Goal: Use online tool/utility: Utilize a website feature to perform a specific function

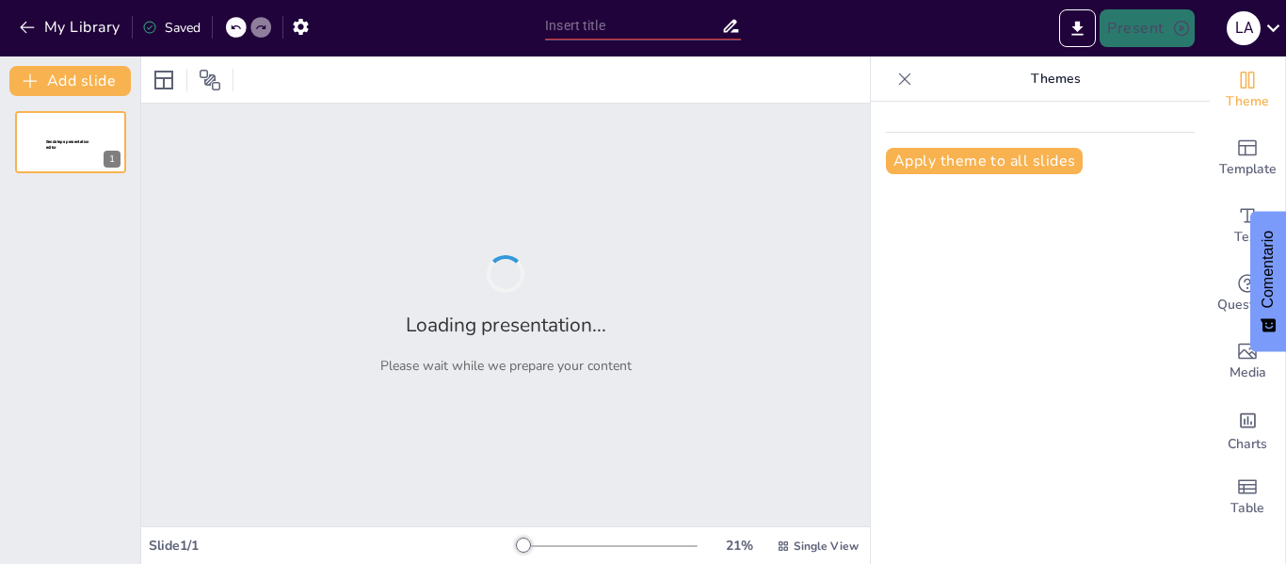
type input "Impuestos y Subsidios: Herramientas para la Regulación [PERSON_NAME]"
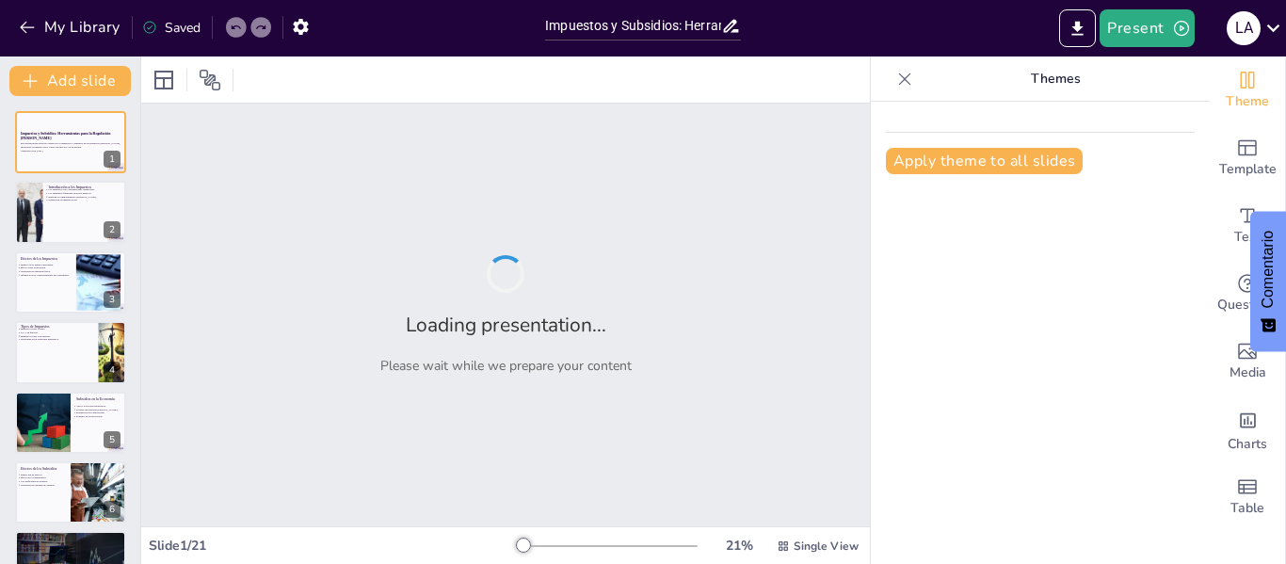
checkbox input "true"
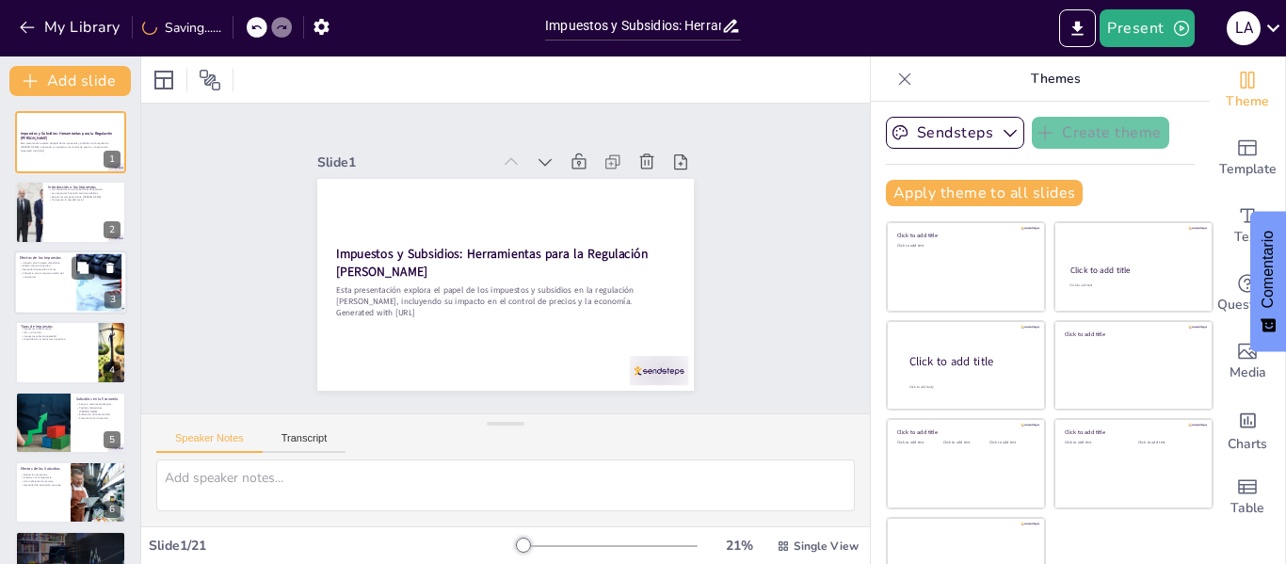
checkbox input "true"
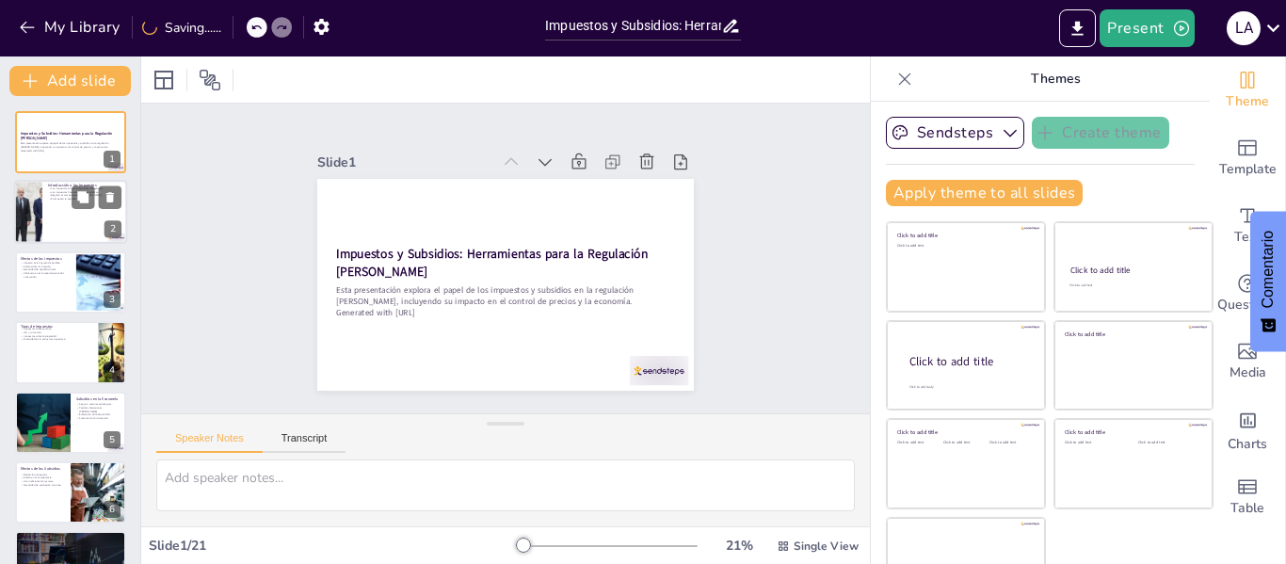
checkbox input "true"
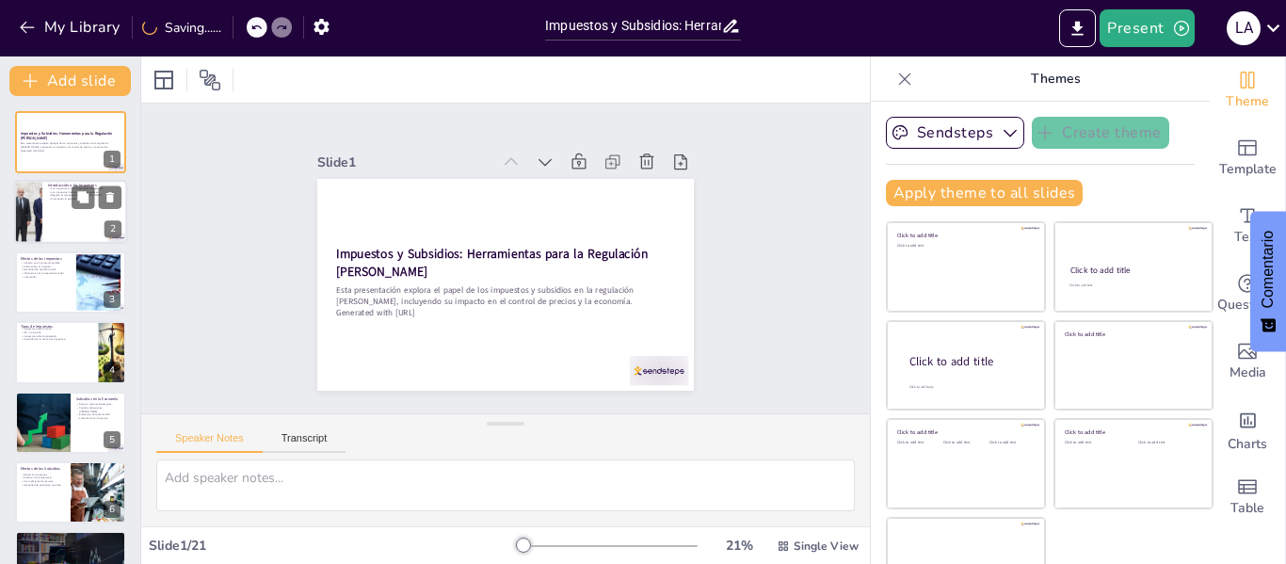
checkbox input "true"
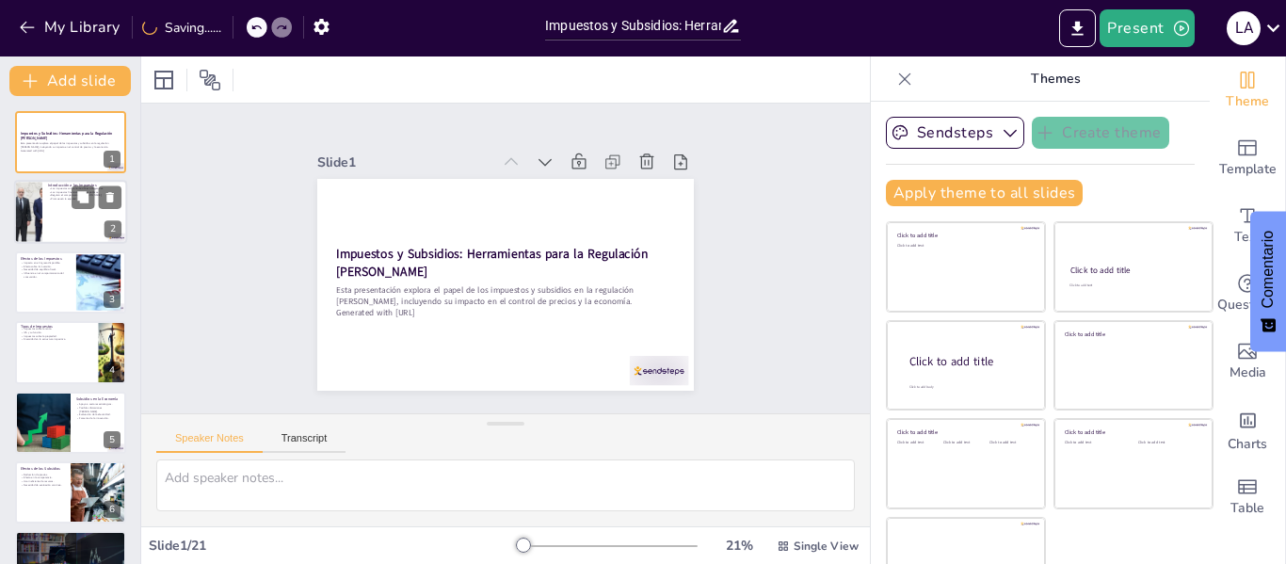
click at [62, 203] on div at bounding box center [70, 213] width 113 height 64
type textarea "Los impuestos son una parte esencial de la economía moderna, ya que permiten al…"
checkbox input "true"
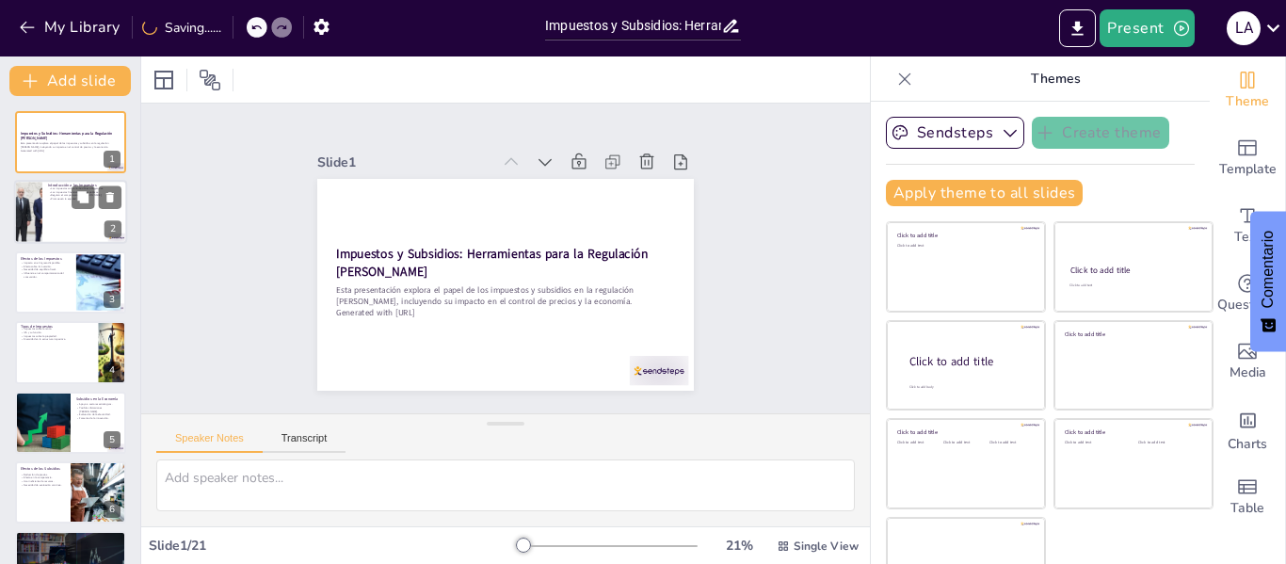
checkbox input "true"
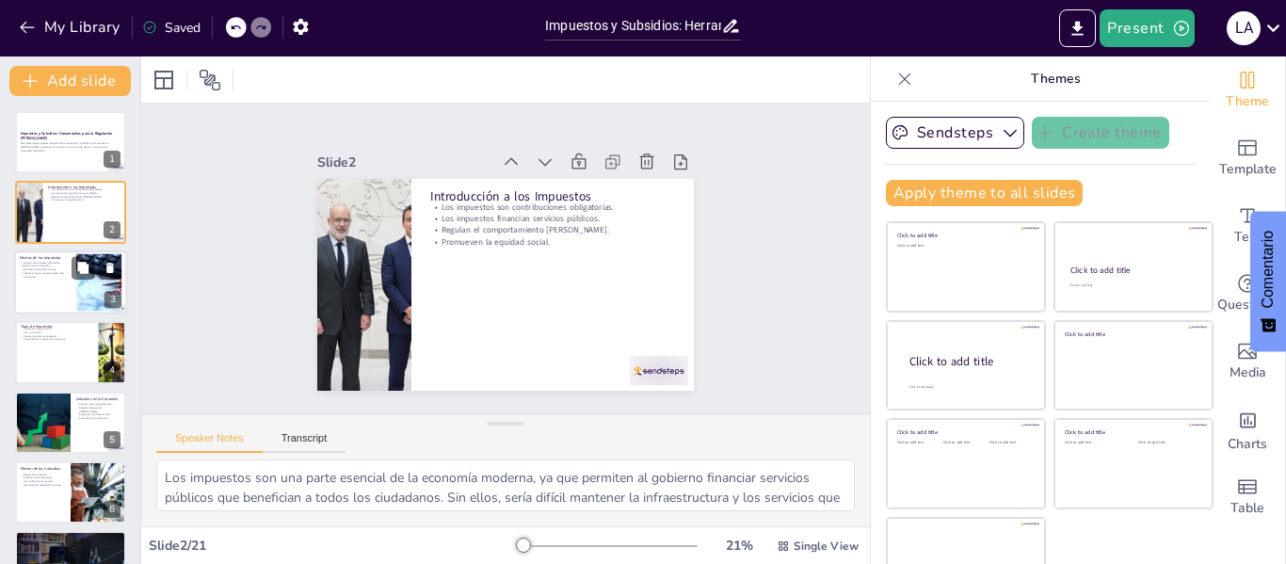
checkbox input "true"
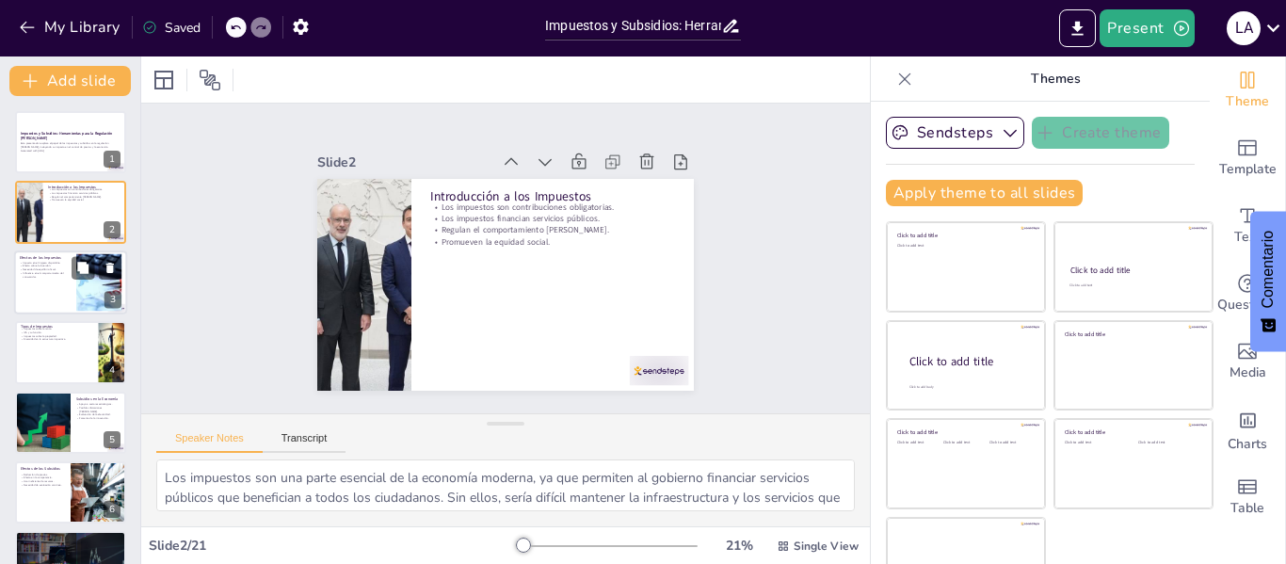
checkbox input "true"
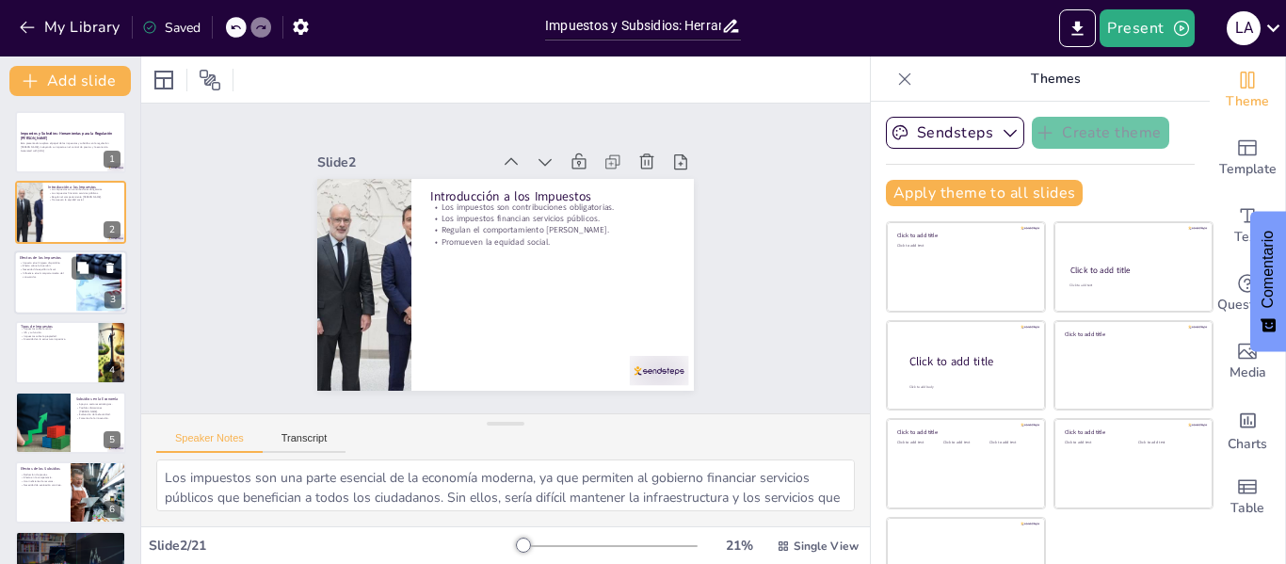
checkbox input "true"
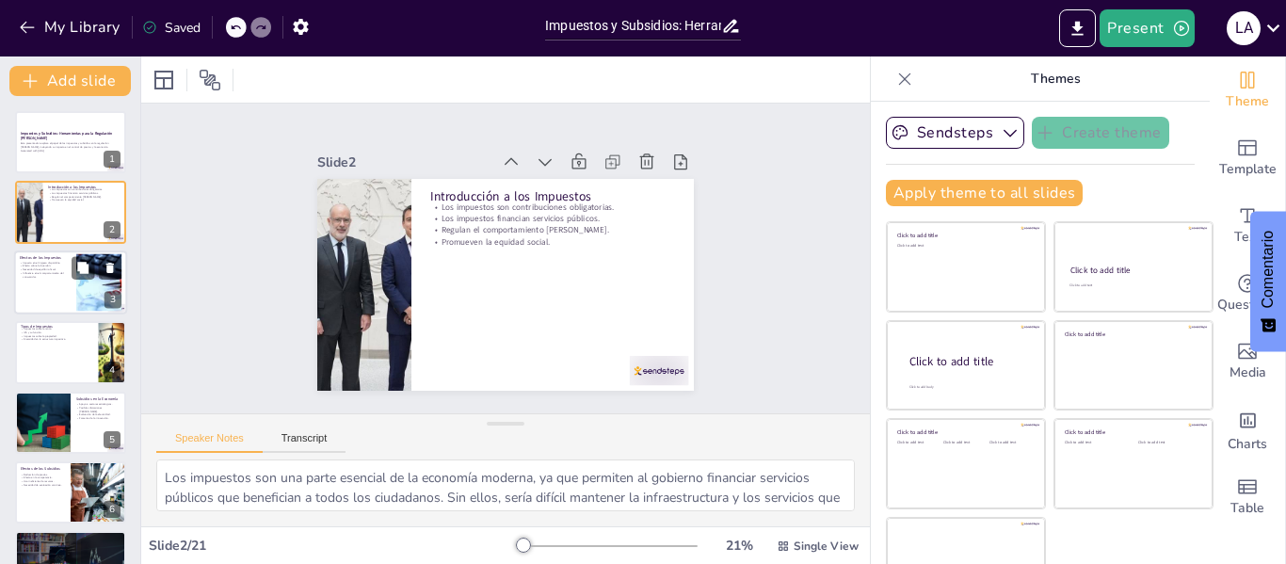
checkbox input "true"
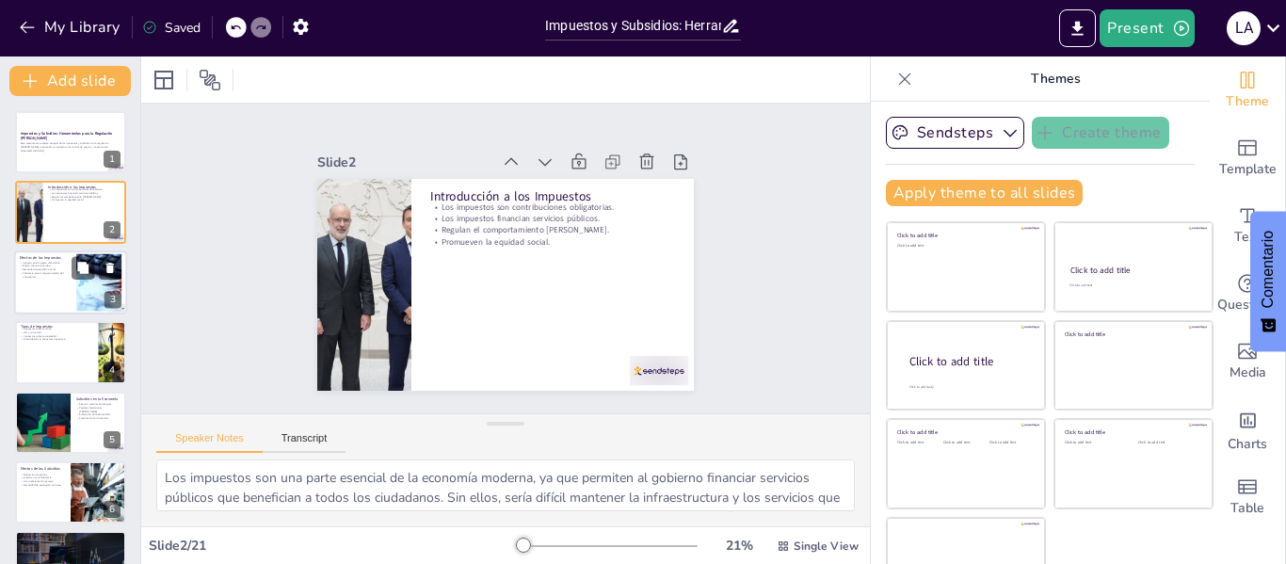
click at [43, 271] on p "Influencia en el comportamiento del consumidor." at bounding box center [45, 274] width 51 height 7
type textarea "Los impuestos afectan directamente el ingreso disponible de los ciudadanos. Un …"
checkbox input "true"
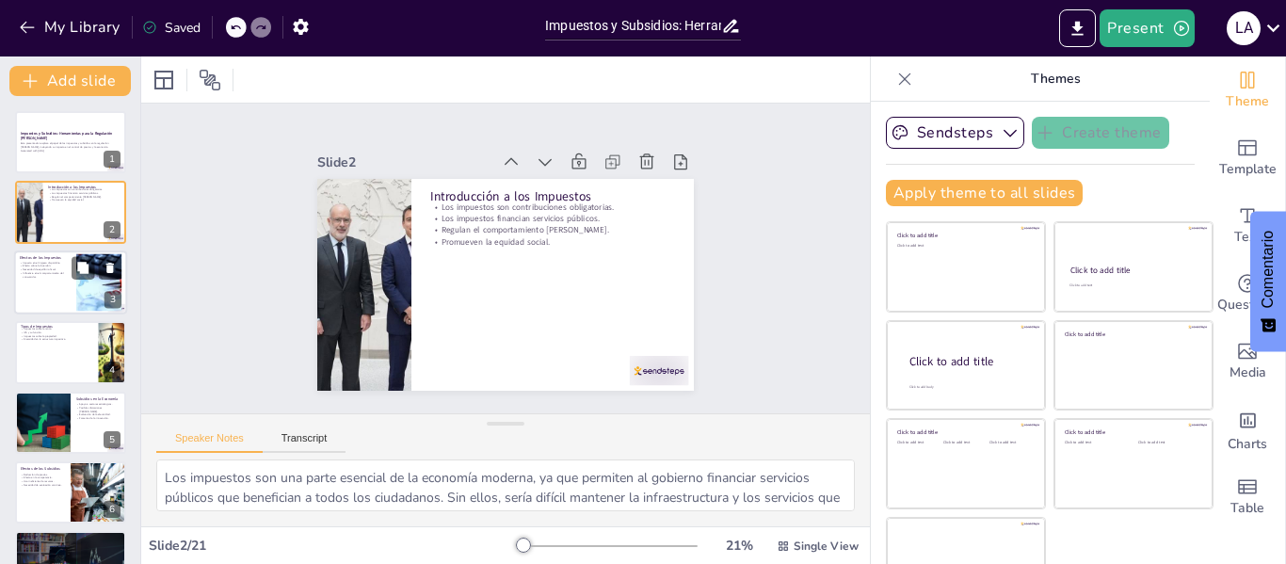
checkbox input "true"
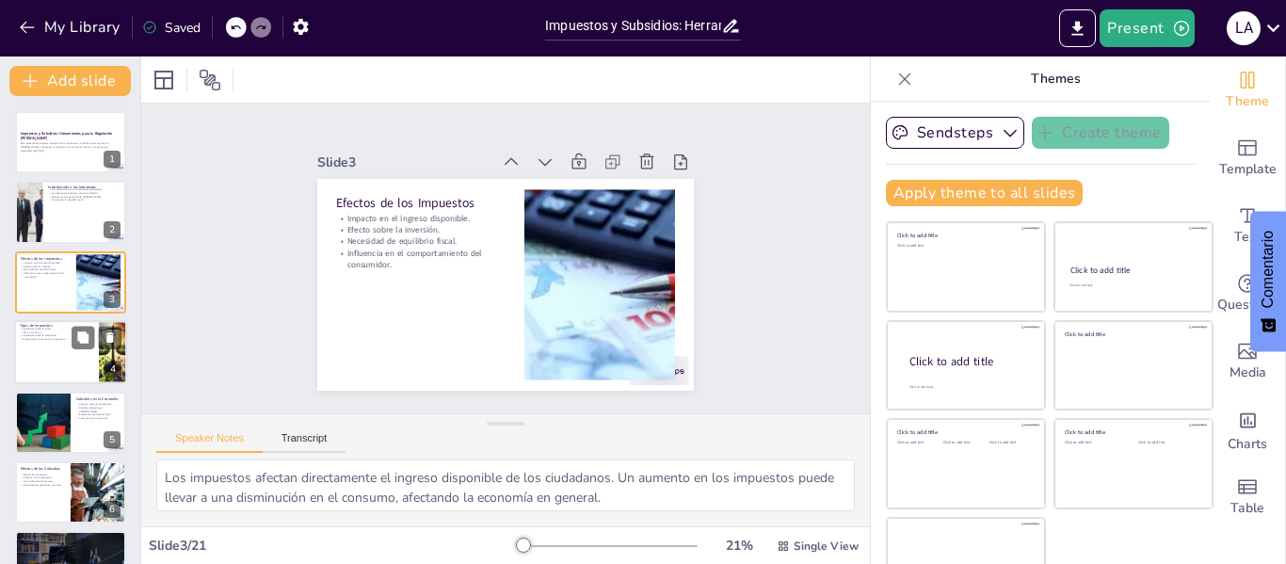
checkbox input "true"
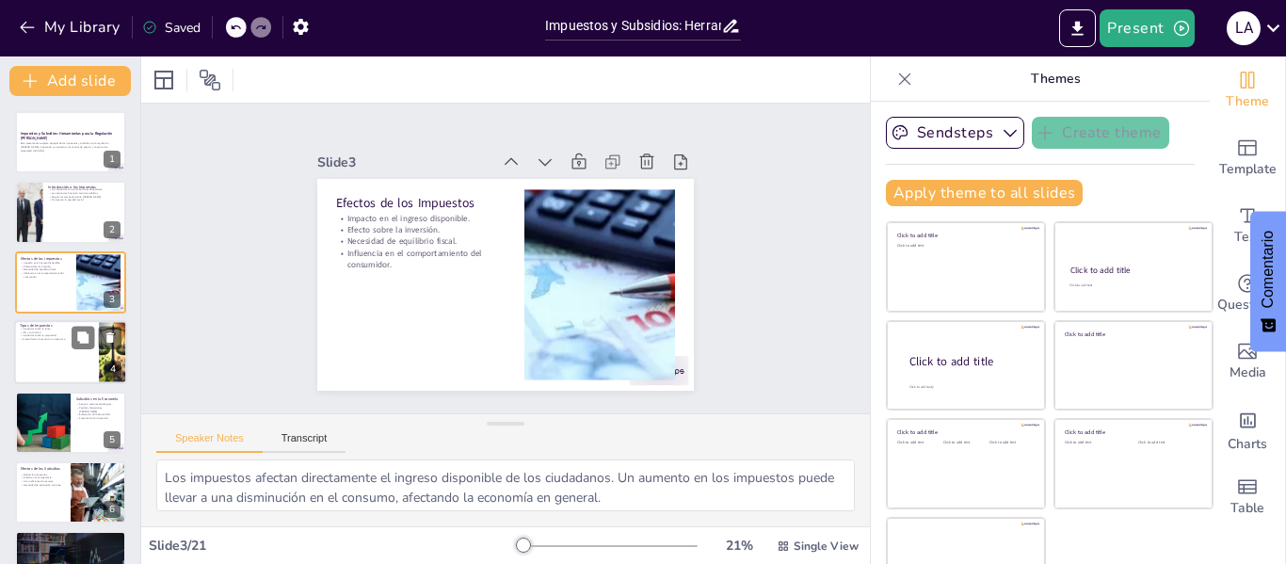
checkbox input "true"
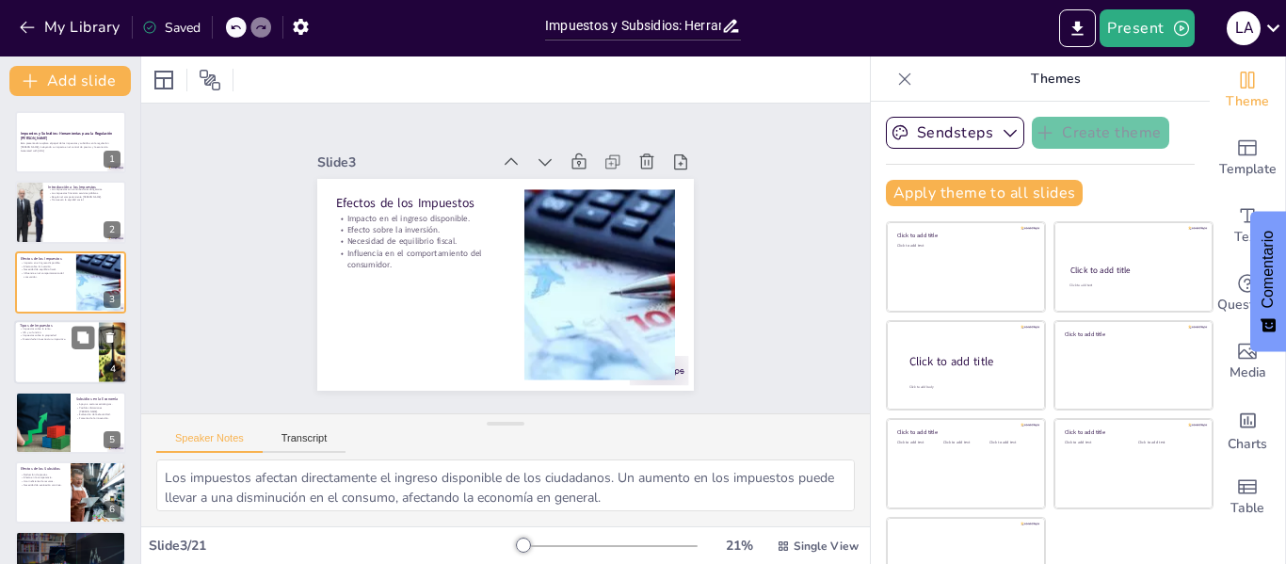
checkbox input "true"
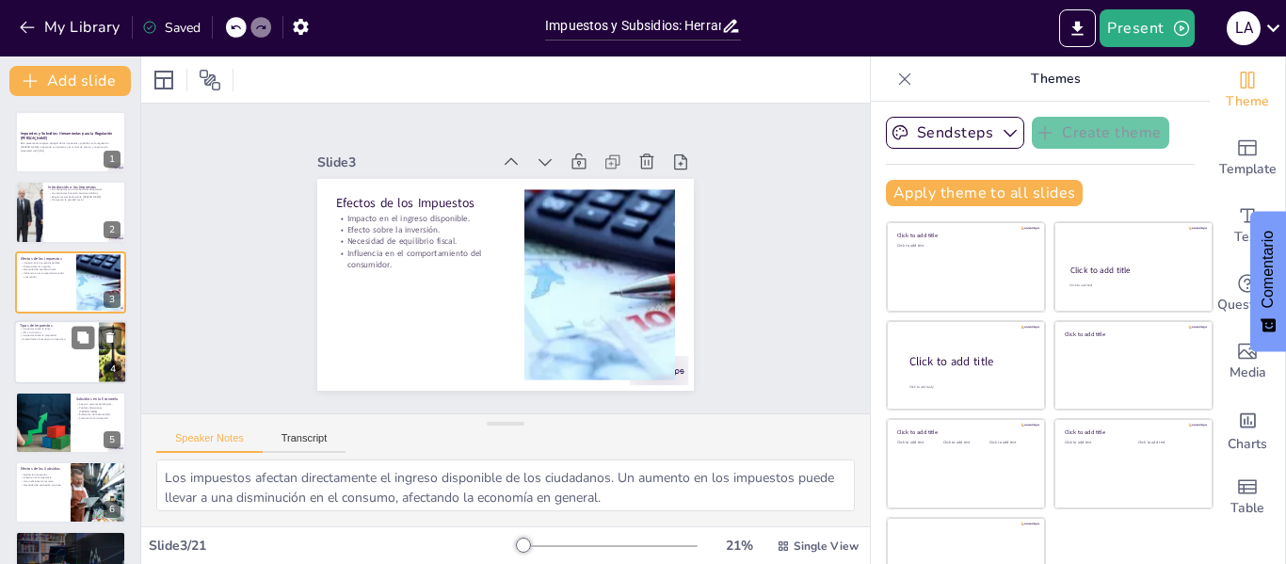
checkbox input "true"
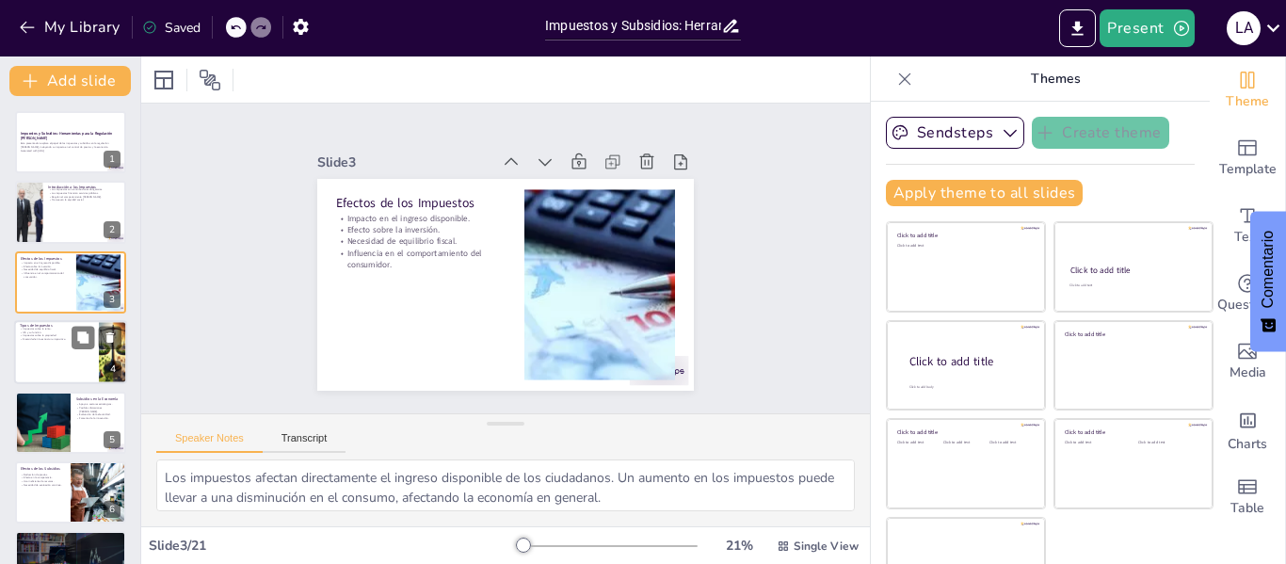
click at [41, 352] on div at bounding box center [70, 352] width 113 height 64
type textarea "Los impuestos sobre la renta son fundamentales para la recaudación de ingresos,…"
checkbox input "true"
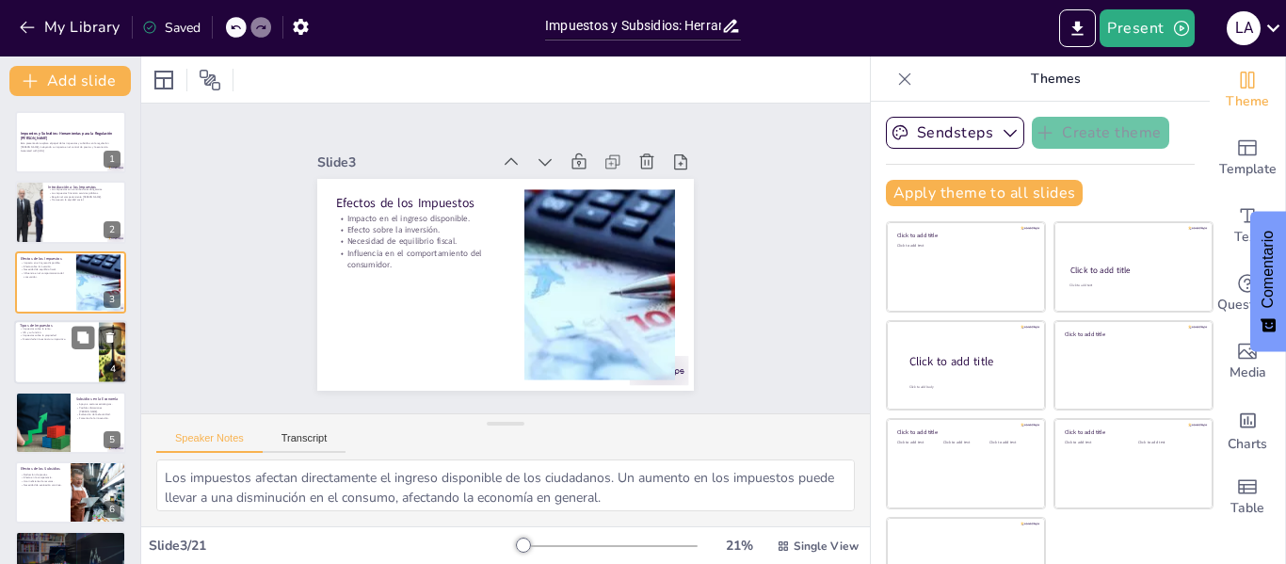
checkbox input "true"
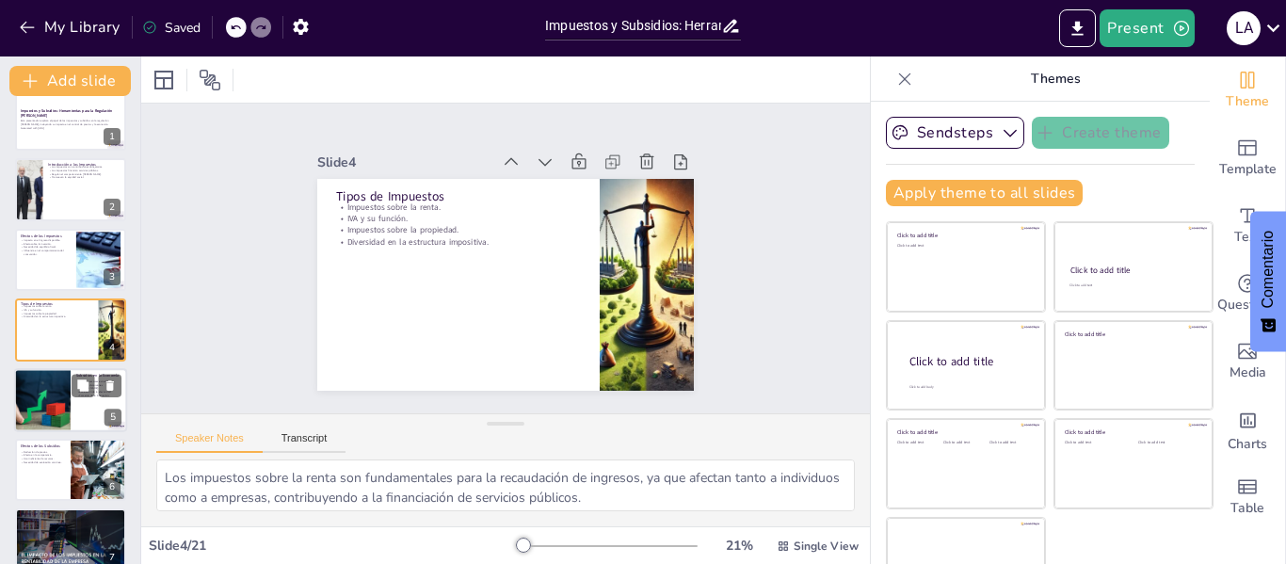
checkbox input "true"
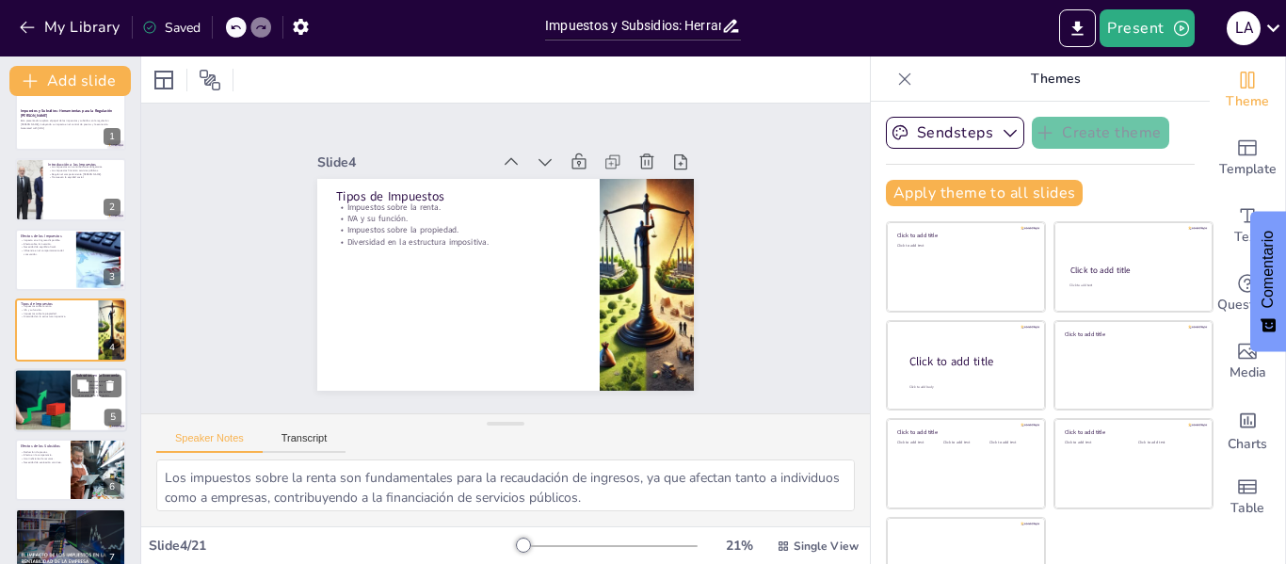
checkbox input "true"
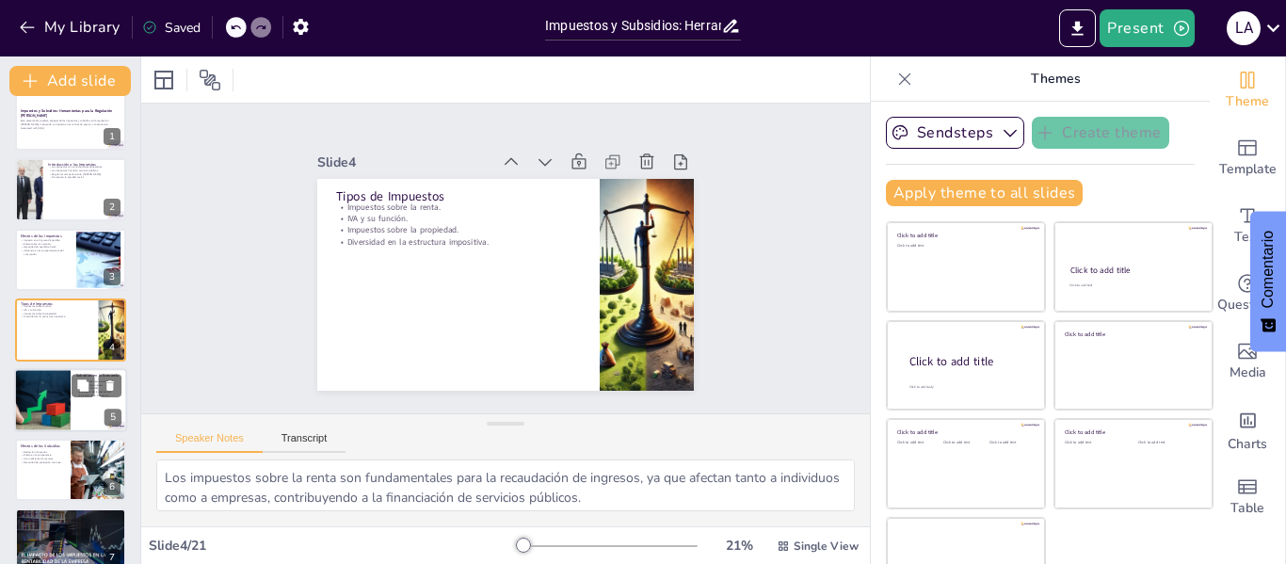
click at [56, 391] on div at bounding box center [42, 400] width 96 height 64
type textarea "Los subsidios son vitales para el desarrollo de sectores que pueden no ser rent…"
checkbox input "true"
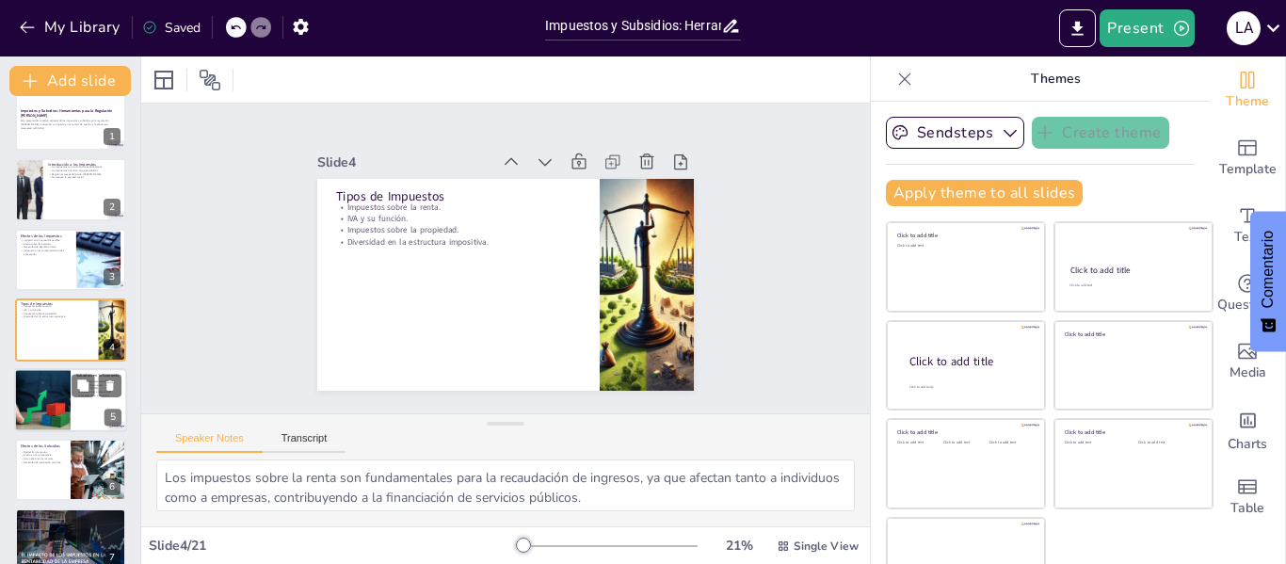
checkbox input "true"
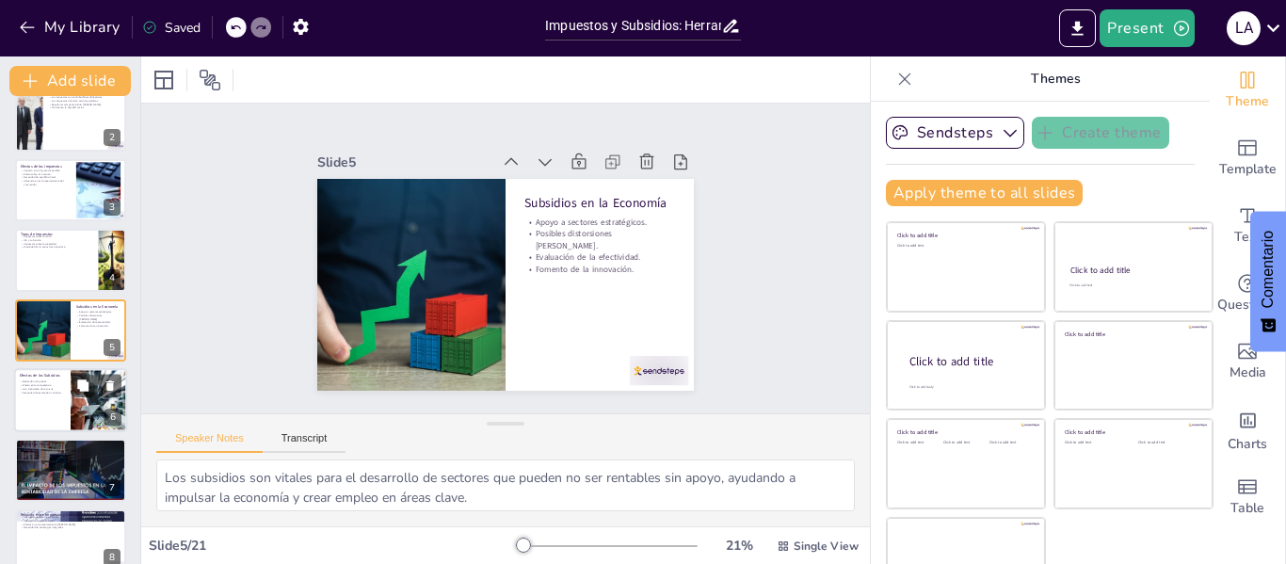
checkbox input "true"
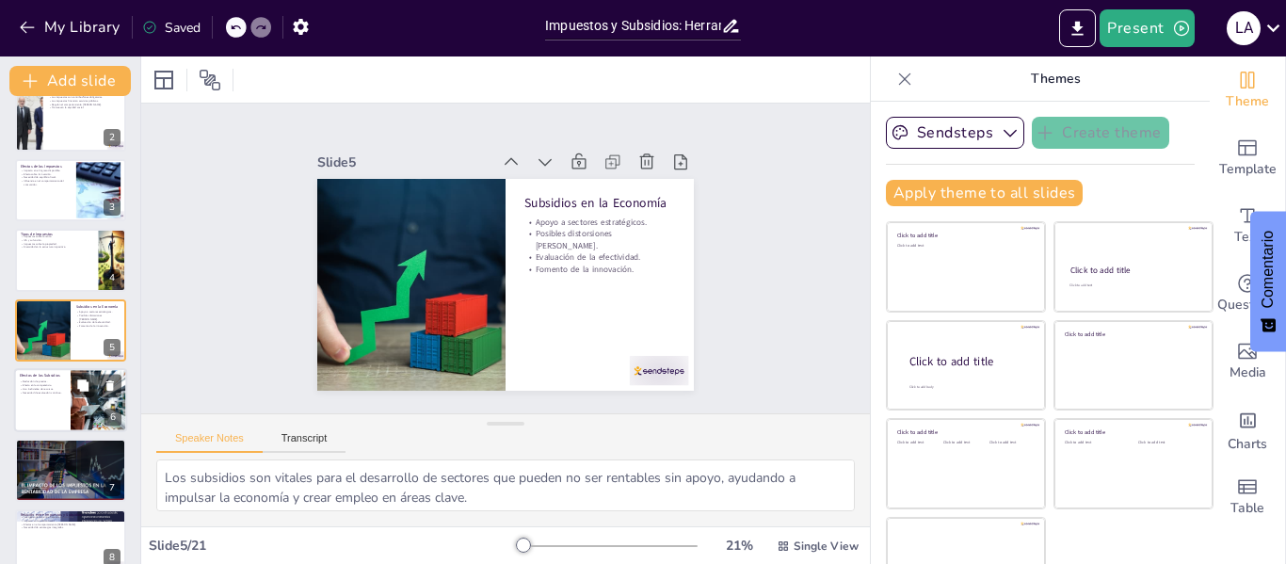
checkbox input "true"
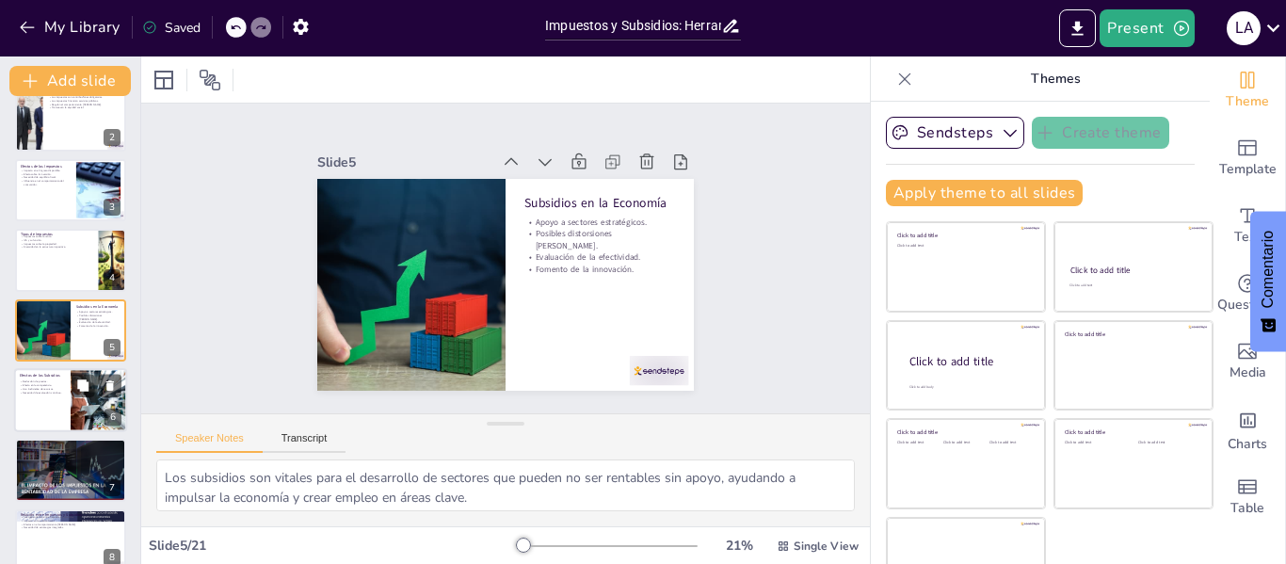
checkbox input "true"
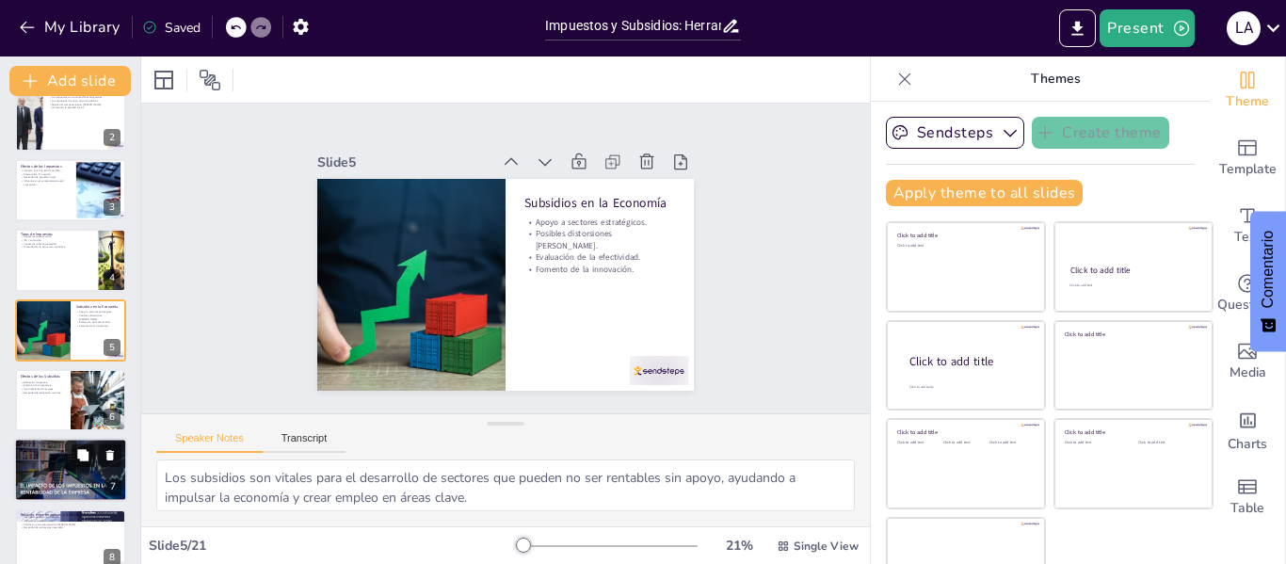
checkbox input "true"
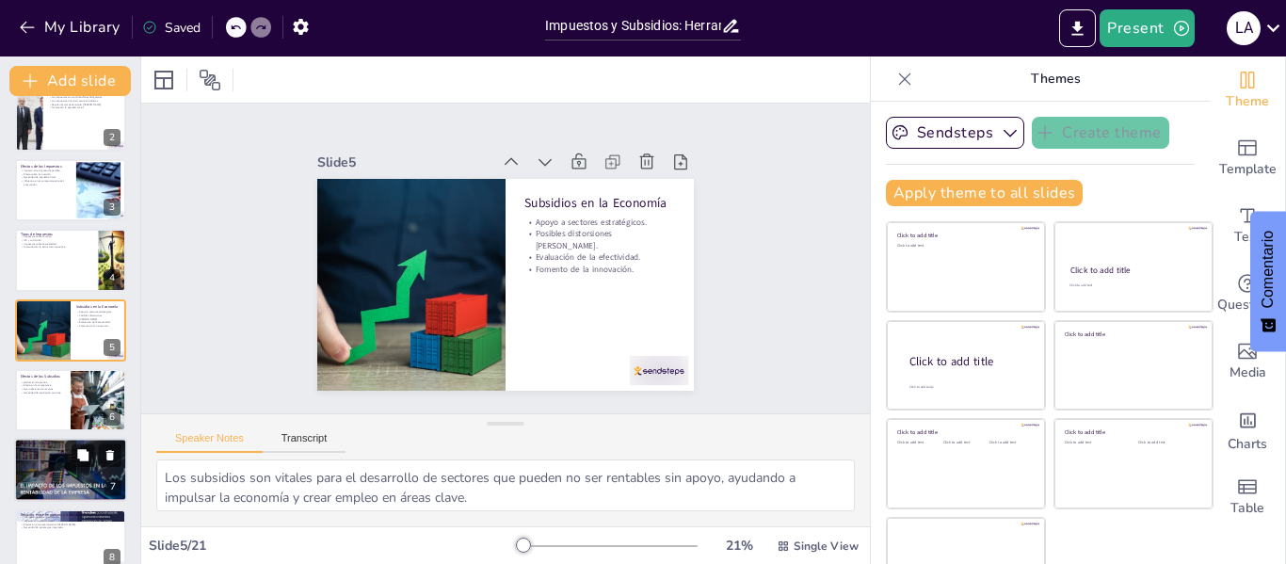
checkbox input "true"
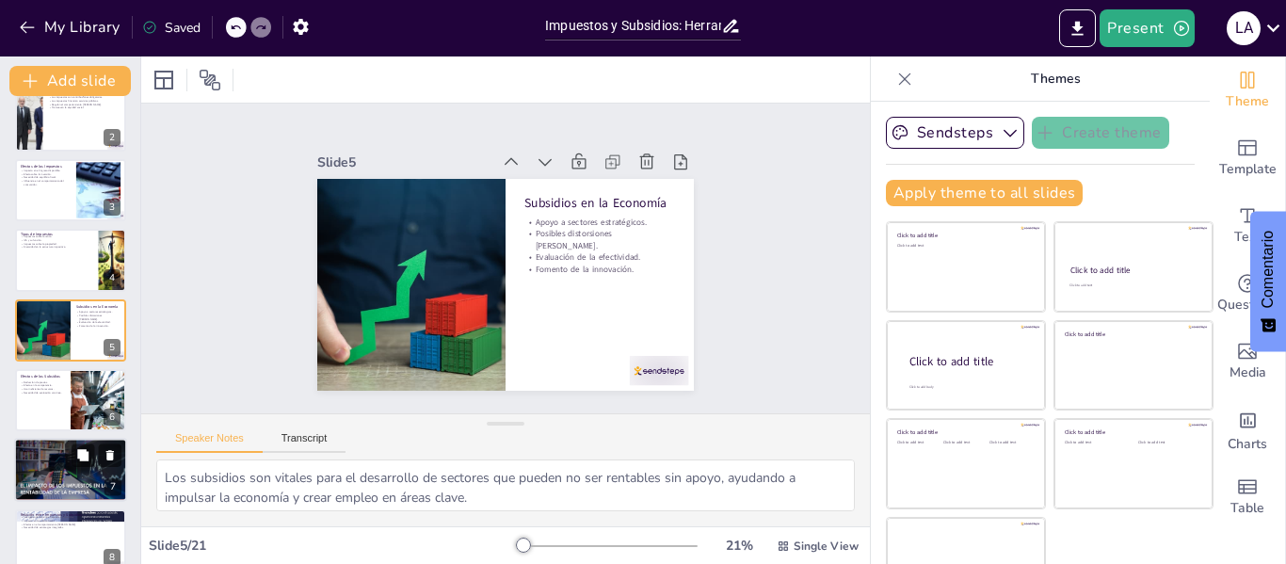
checkbox input "true"
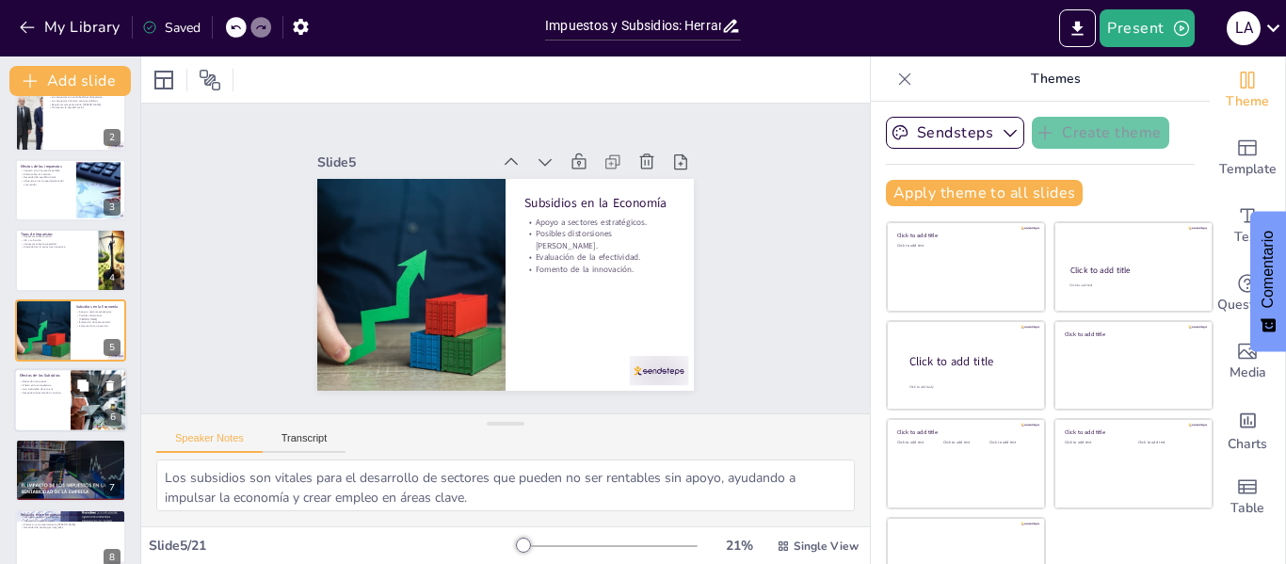
checkbox input "true"
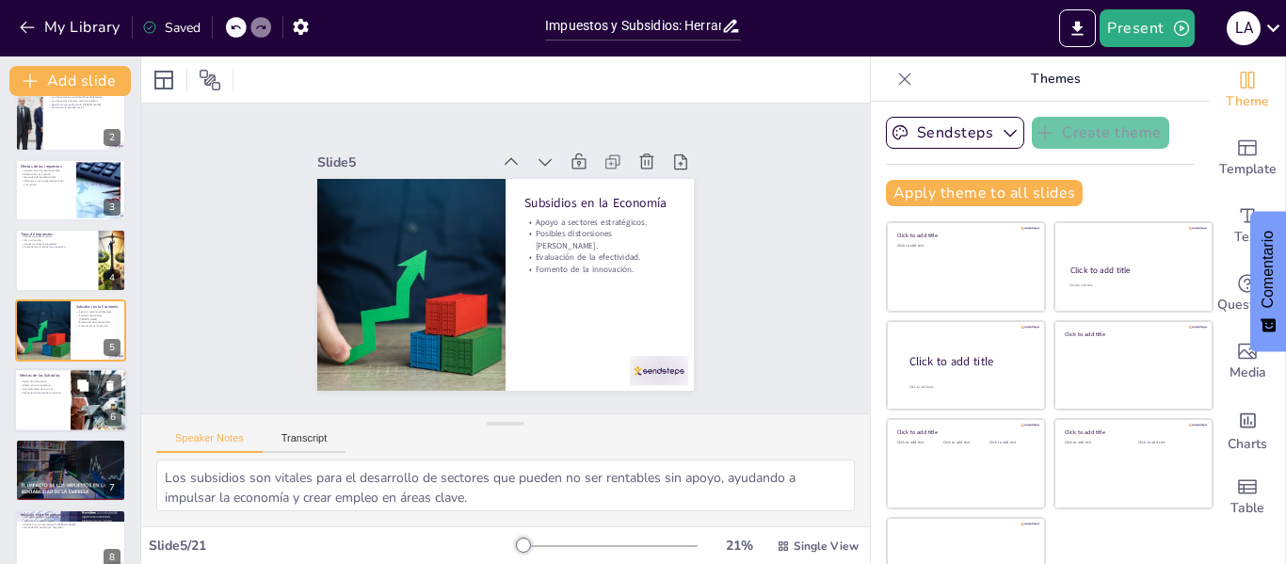
checkbox input "true"
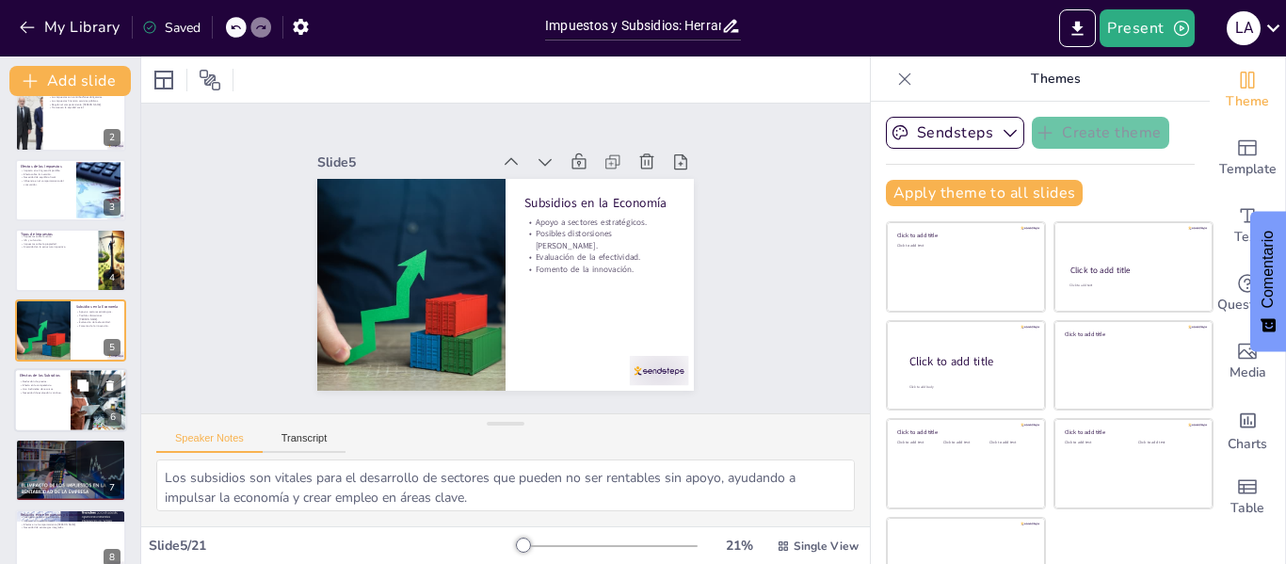
checkbox input "true"
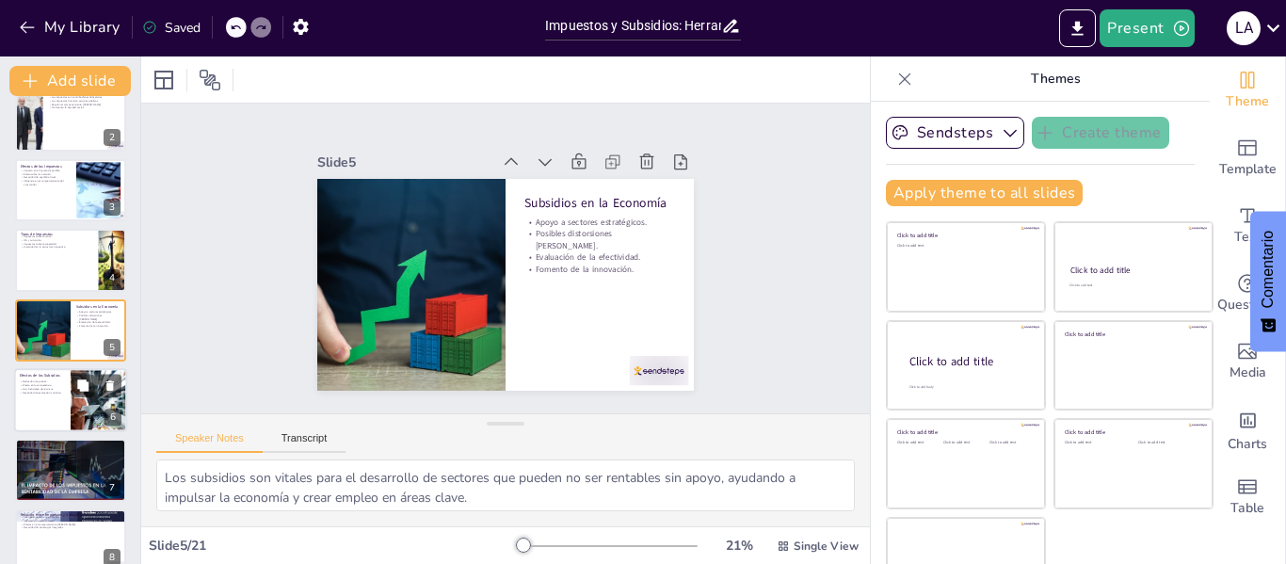
click at [44, 398] on div at bounding box center [70, 400] width 113 height 64
type textarea "Los subsidios pueden hacer que los productos sean más asequibles para los consu…"
checkbox input "true"
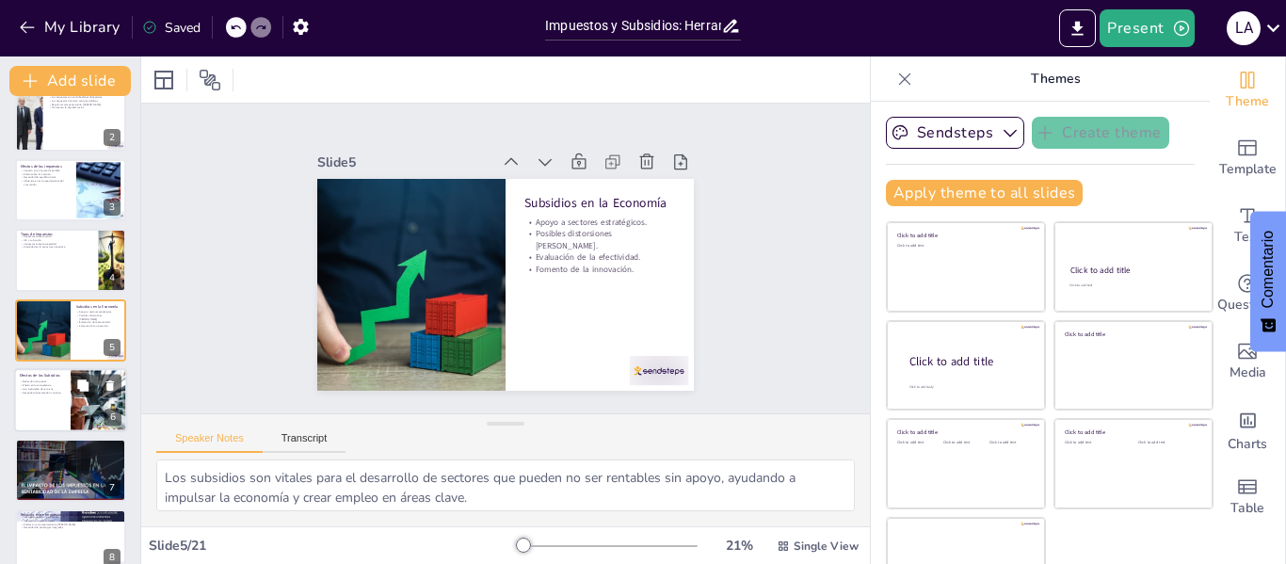
checkbox input "true"
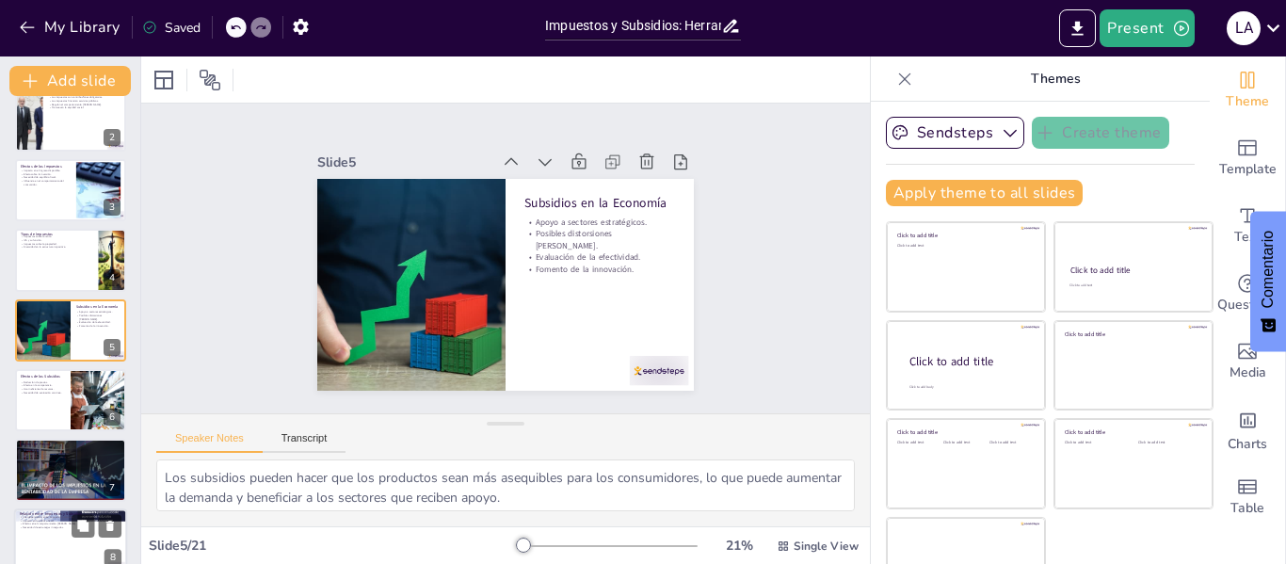
checkbox input "true"
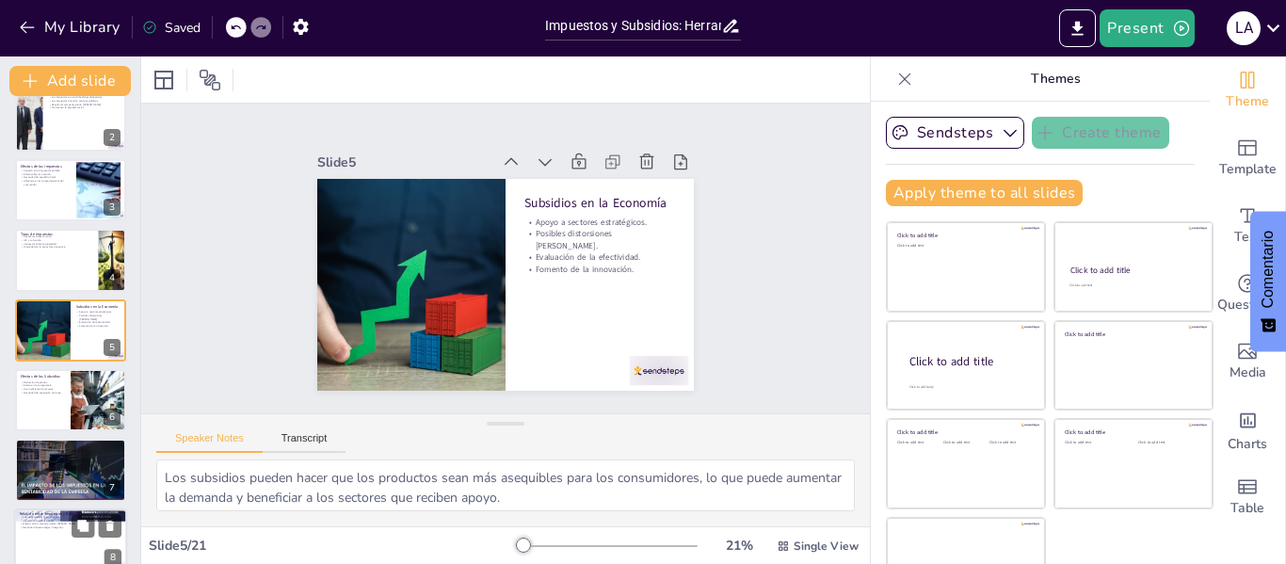
checkbox input "true"
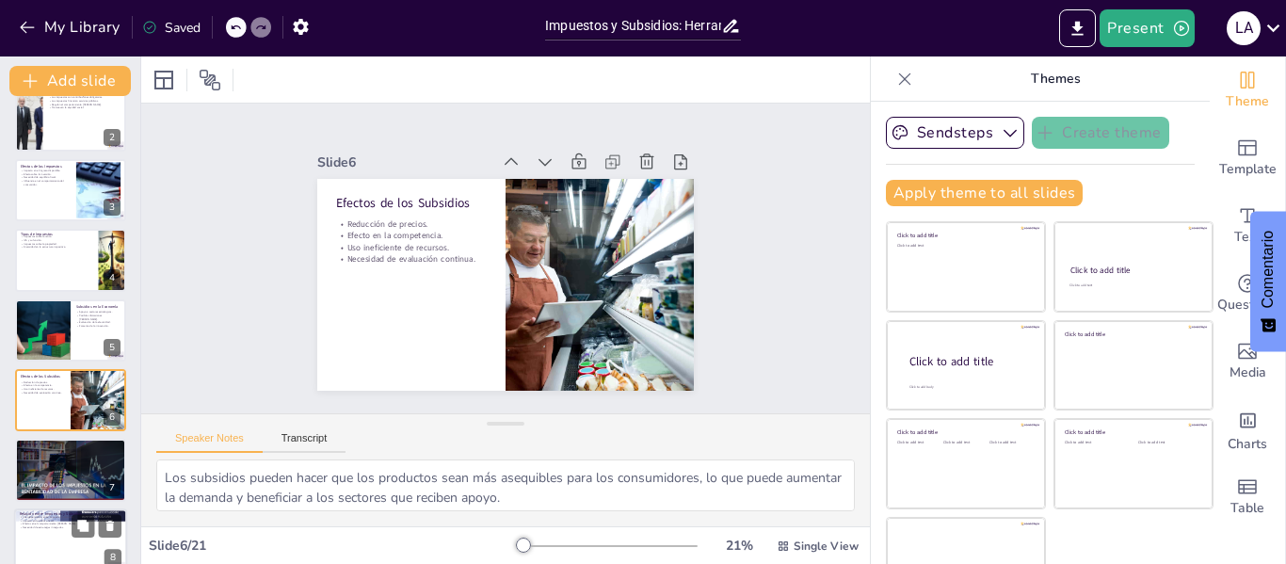
checkbox input "true"
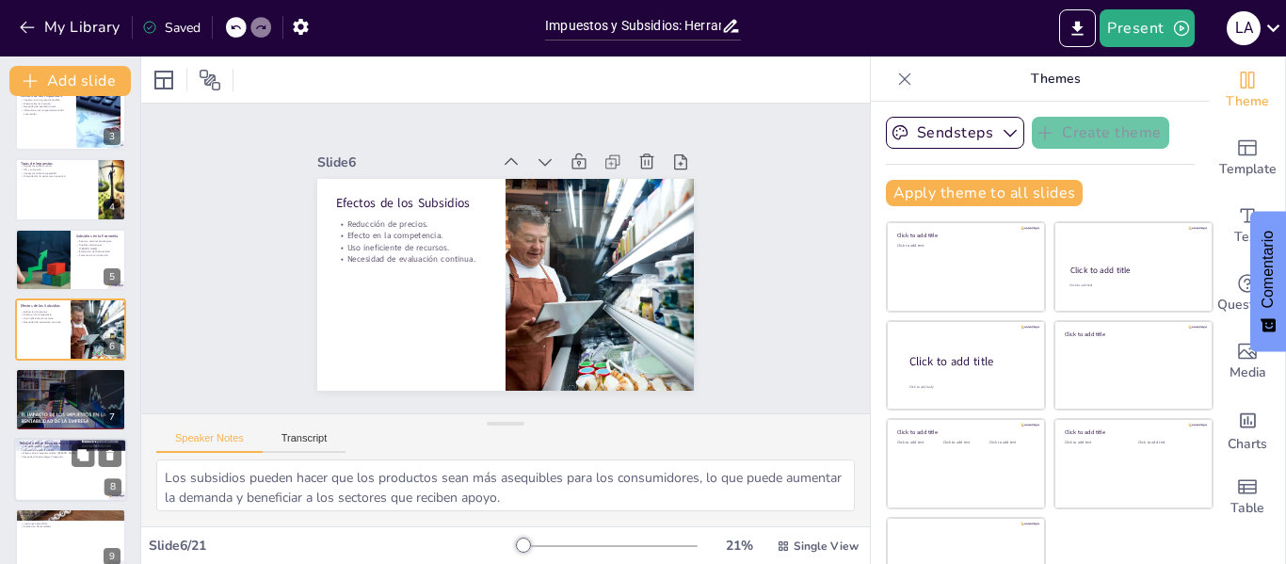
click at [30, 452] on p "Efectos en el comportamiento [PERSON_NAME]." at bounding box center [71, 454] width 102 height 4
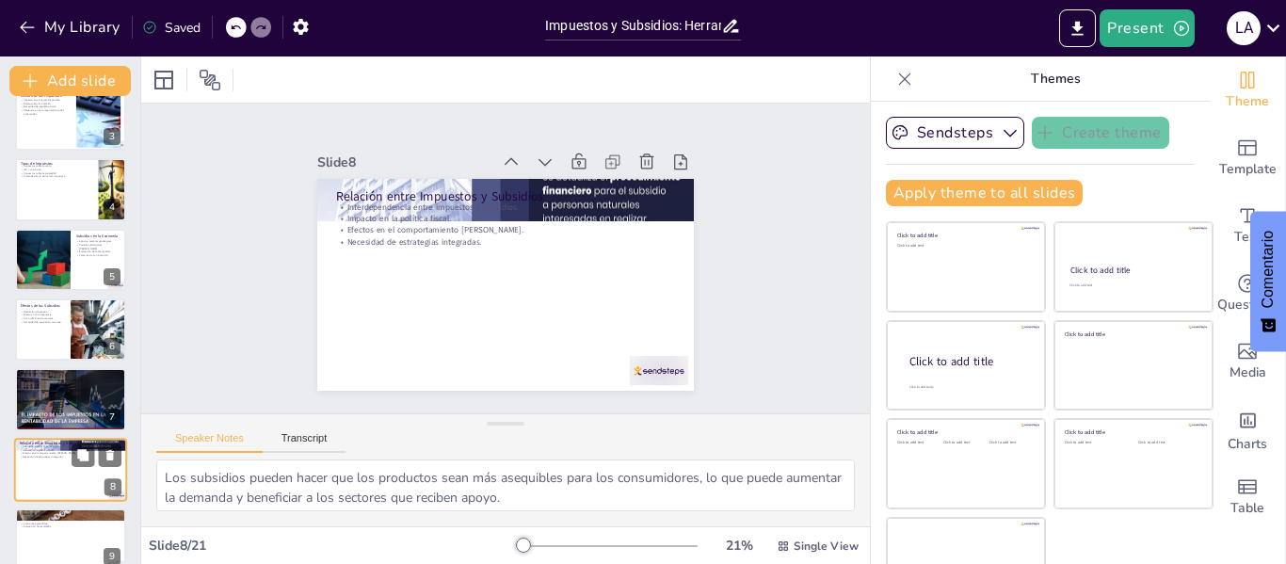
type textarea "Comprender cómo los impuestos y subsidios se influyen mutuamente es esencial pa…"
checkbox input "true"
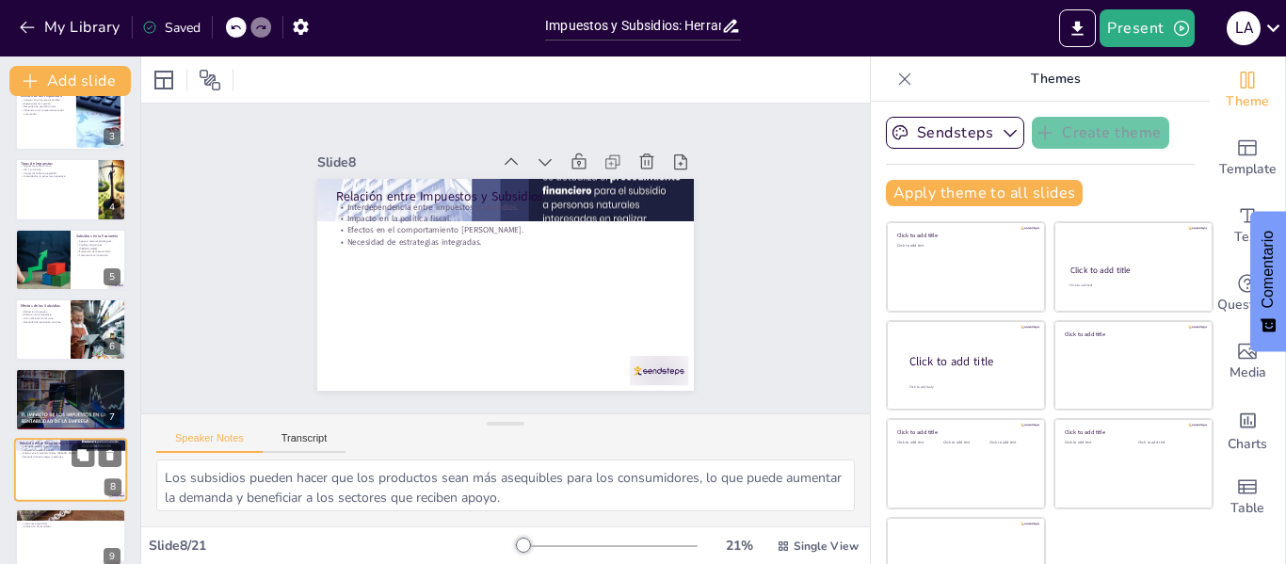
checkbox input "true"
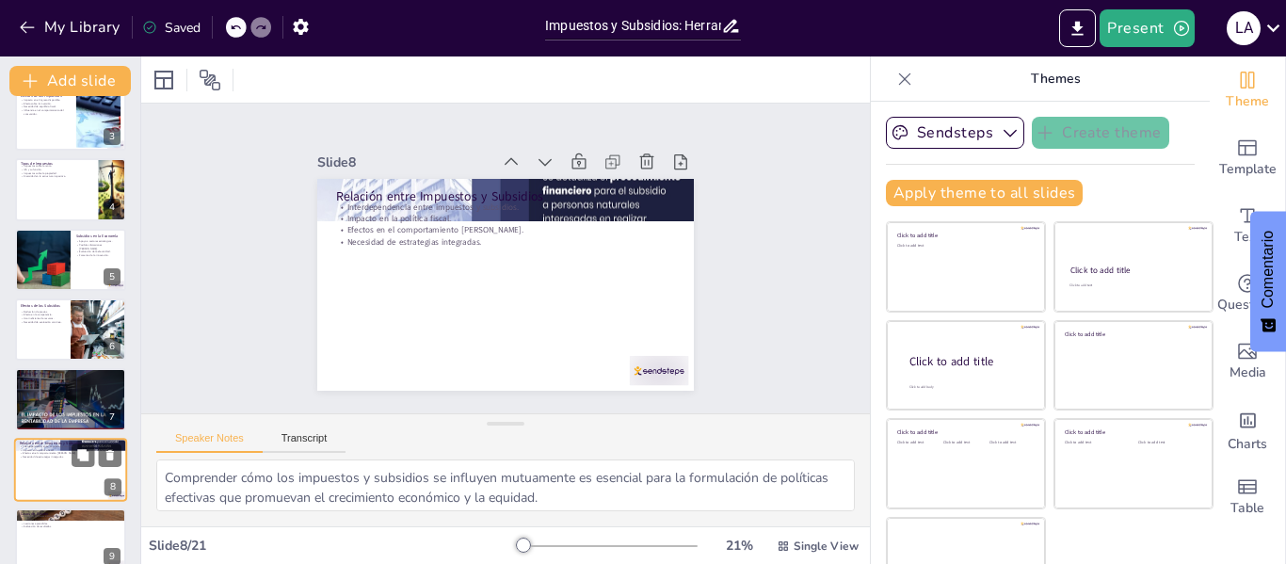
checkbox input "true"
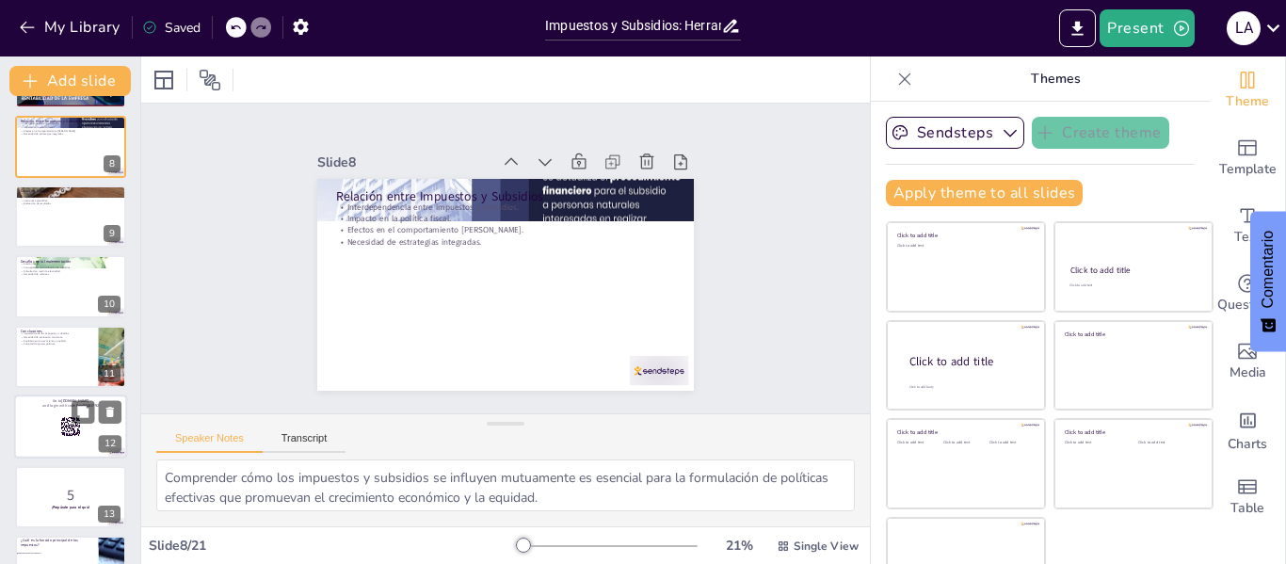
checkbox input "true"
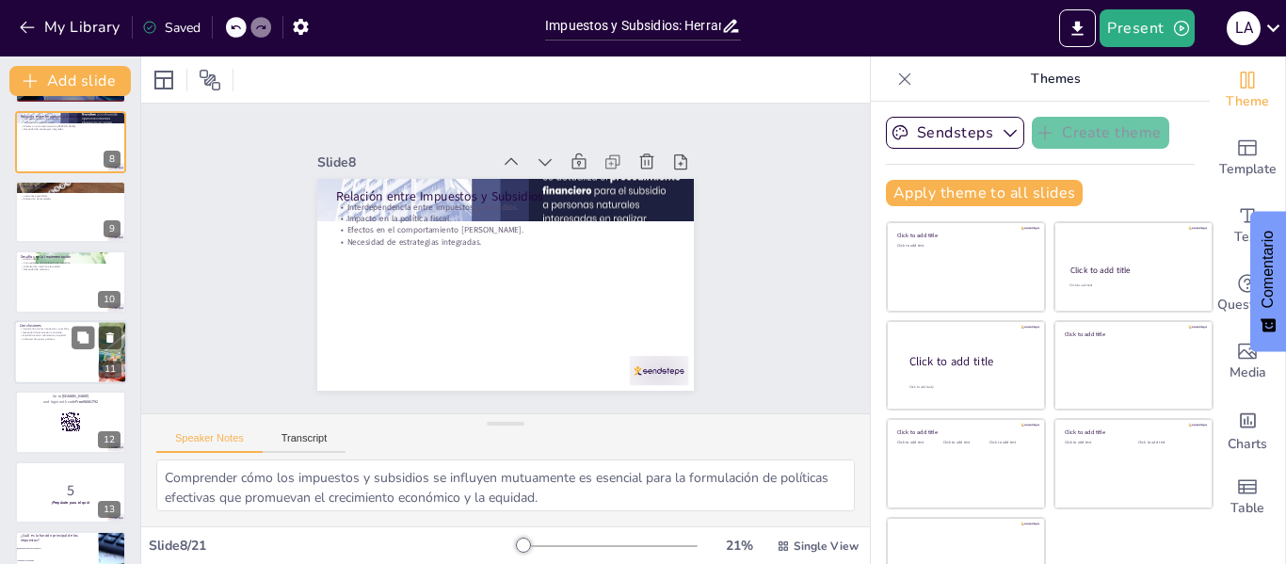
checkbox input "true"
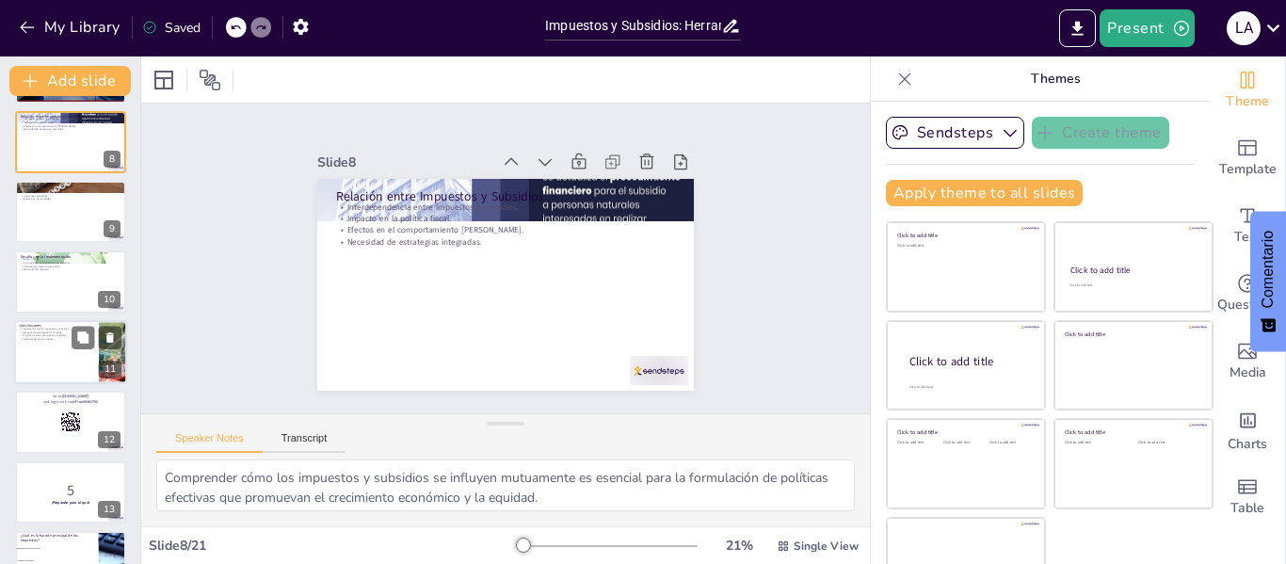
checkbox input "true"
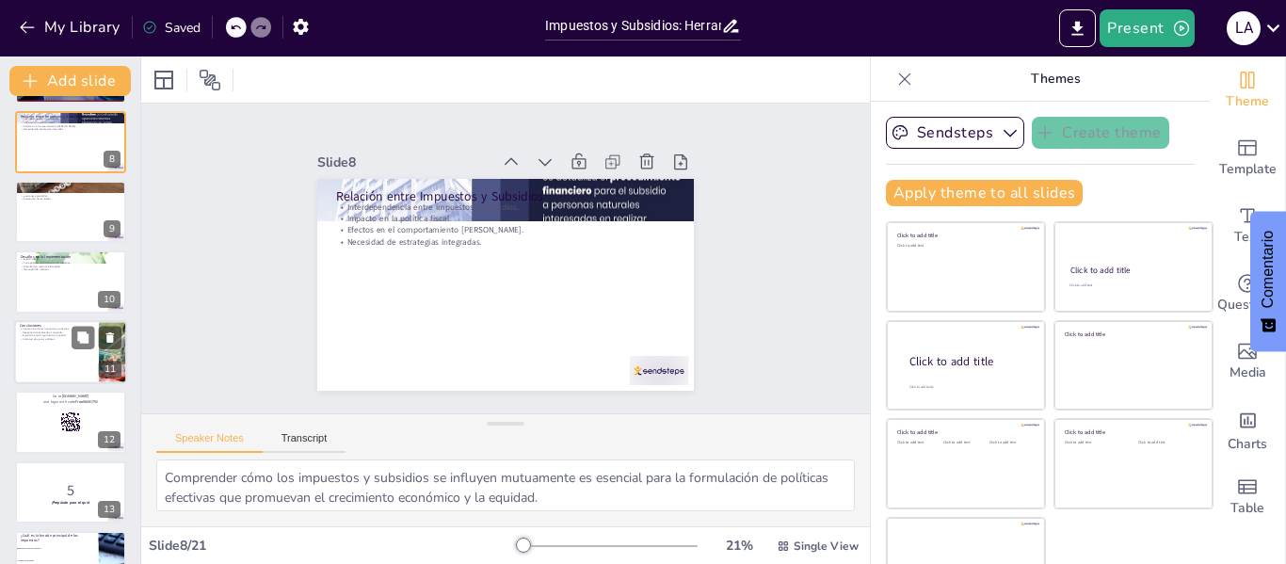
checkbox input "true"
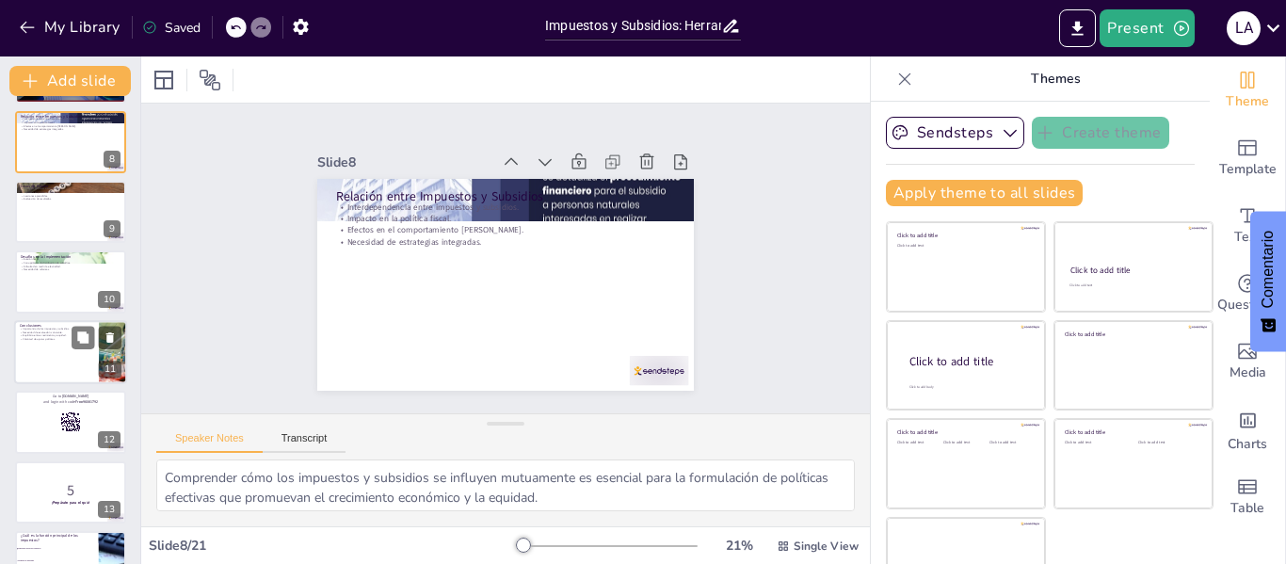
checkbox input "true"
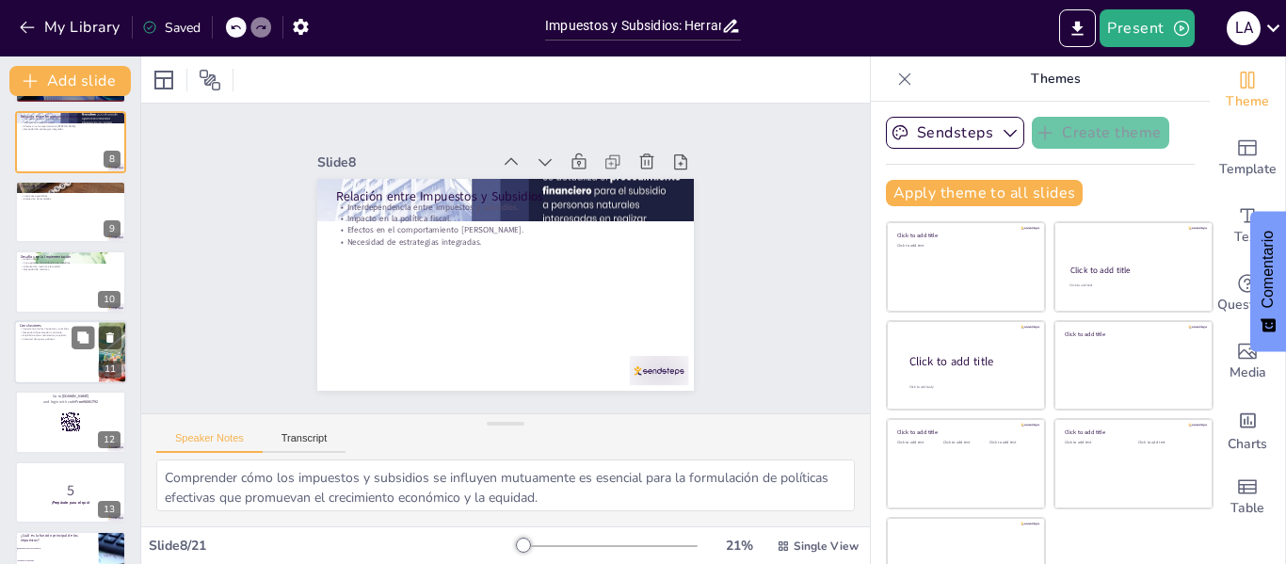
click at [40, 325] on p "Conclusiones" at bounding box center [56, 326] width 73 height 6
type textarea "Los impuestos y subsidios juegan un papel vital en la economía, ya que permiten…"
checkbox input "true"
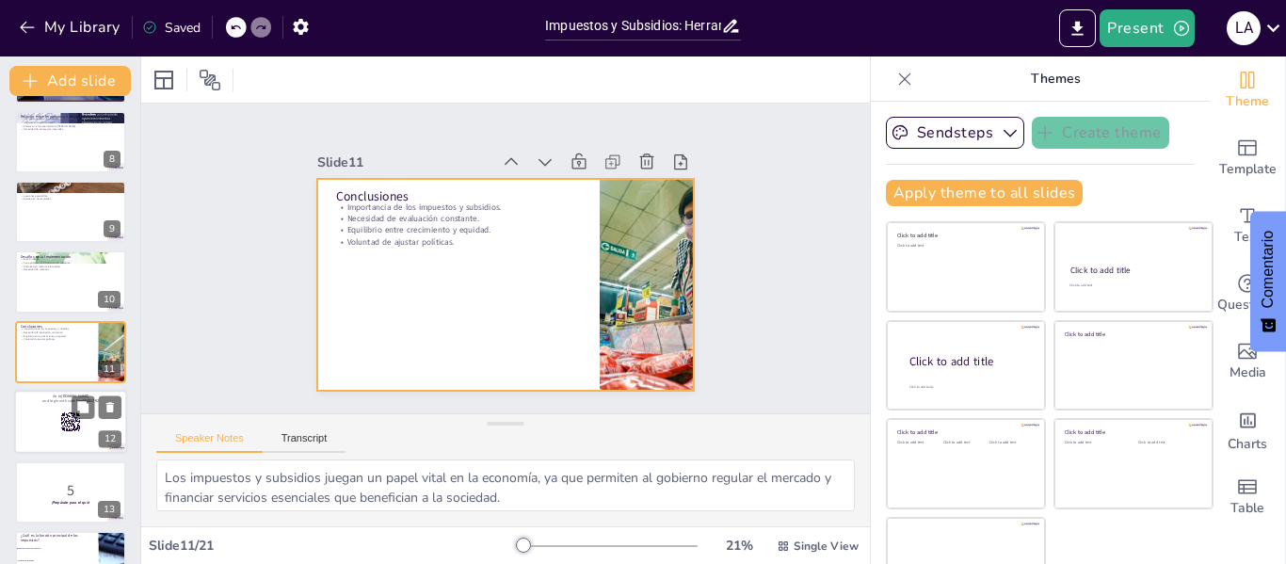
scroll to position [512, 0]
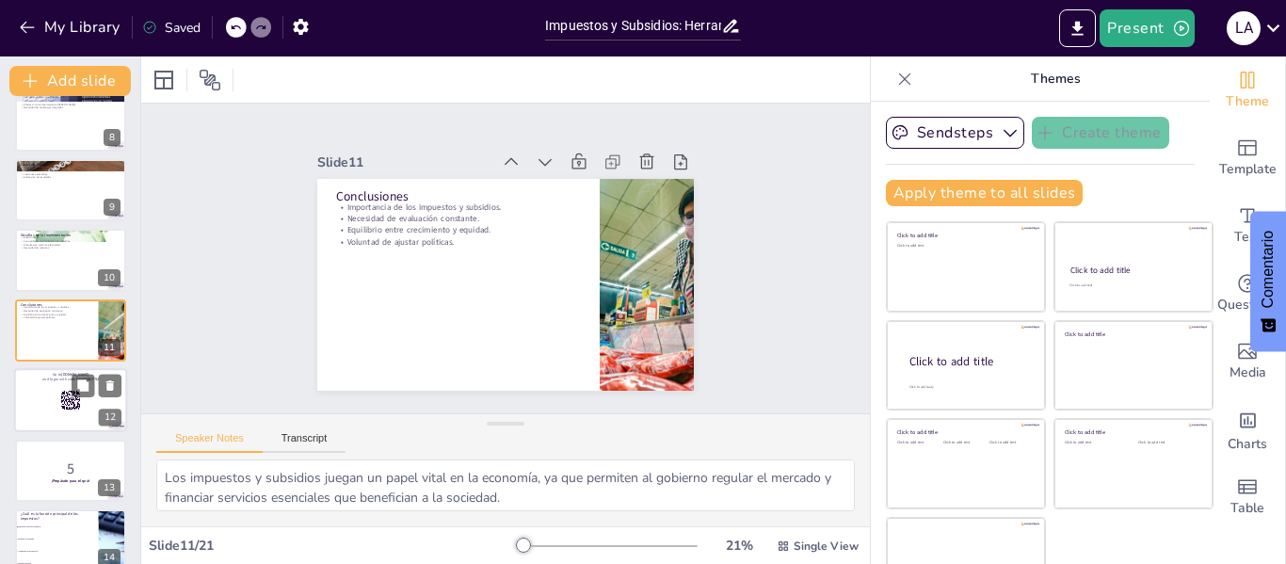
click at [60, 402] on icon at bounding box center [70, 400] width 21 height 21
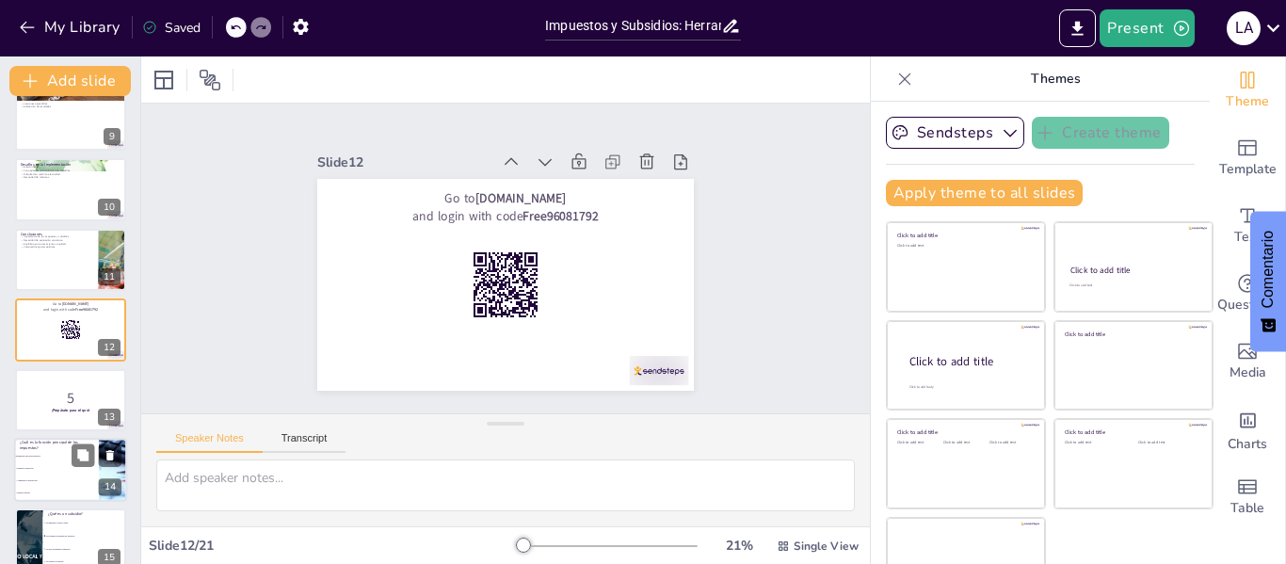
click at [54, 475] on li "Aumentar la producción" at bounding box center [56, 481] width 85 height 12
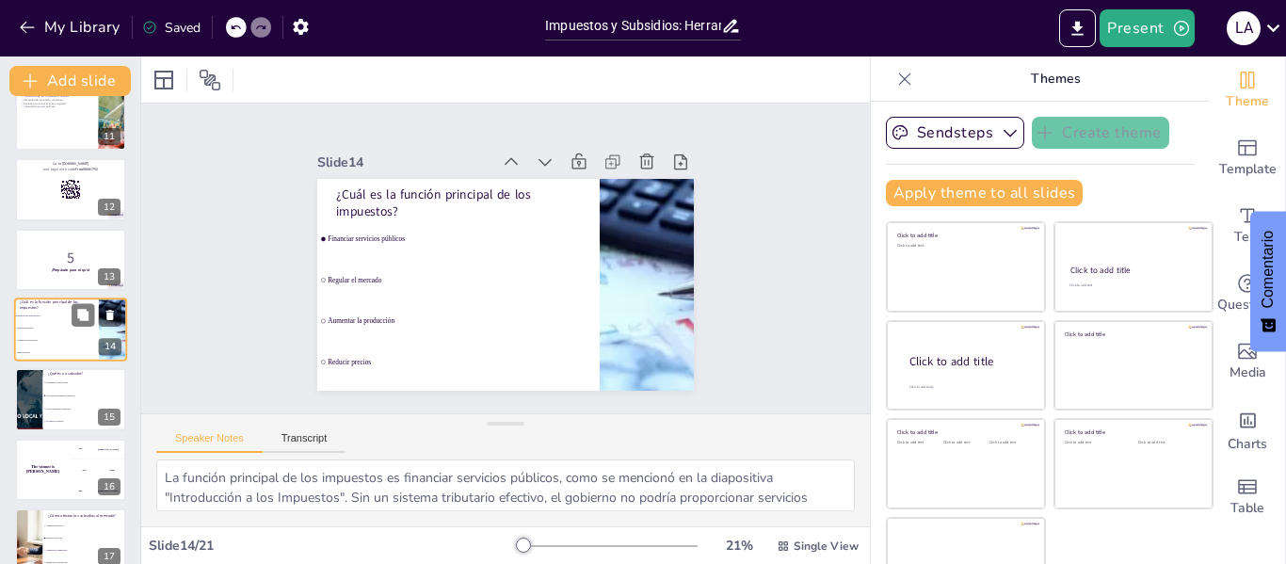
scroll to position [817, 0]
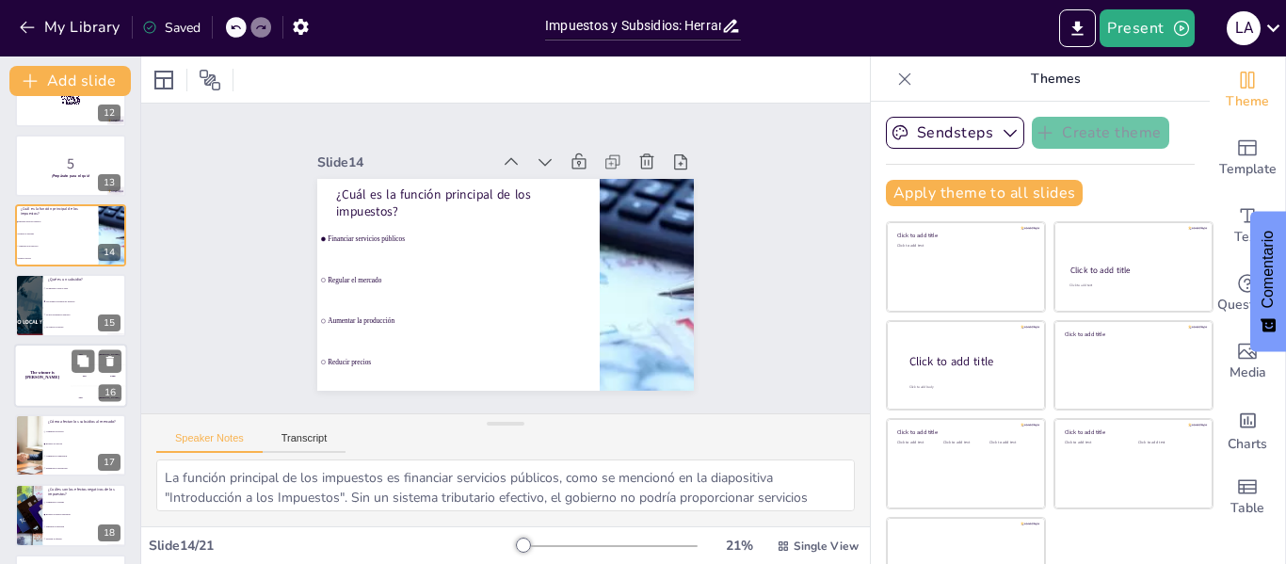
click at [58, 357] on div "The winner is [PERSON_NAME]" at bounding box center [42, 376] width 56 height 64
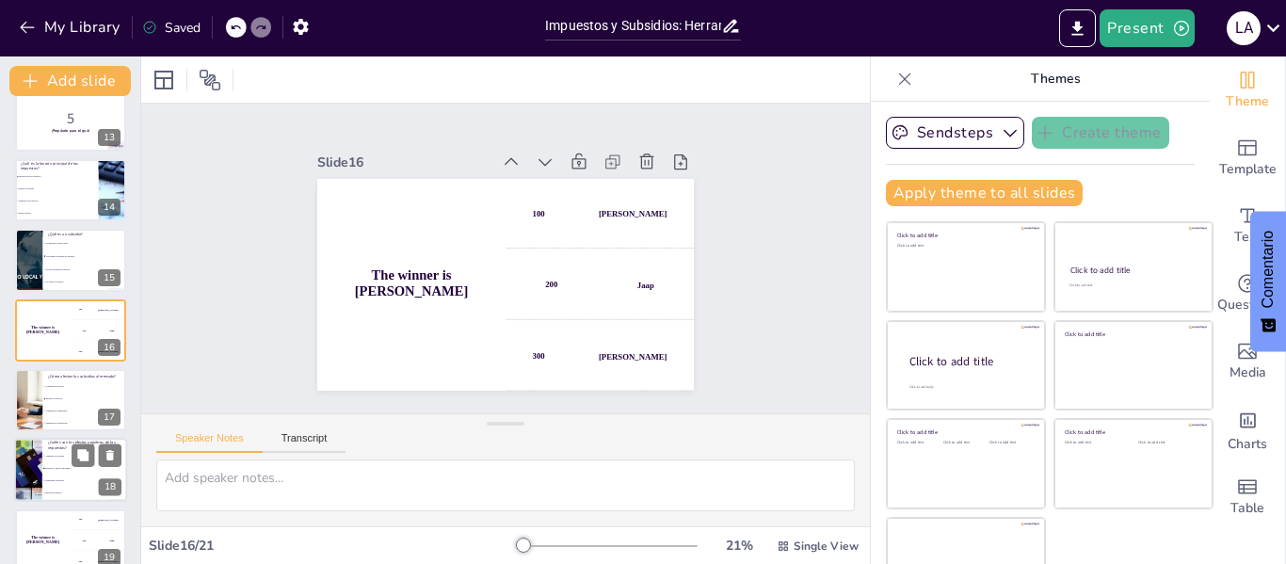
click at [58, 439] on div "¿Cuáles son los efectos negativos de los impuestos? Aumentan el consumo Reducen…" at bounding box center [70, 471] width 113 height 64
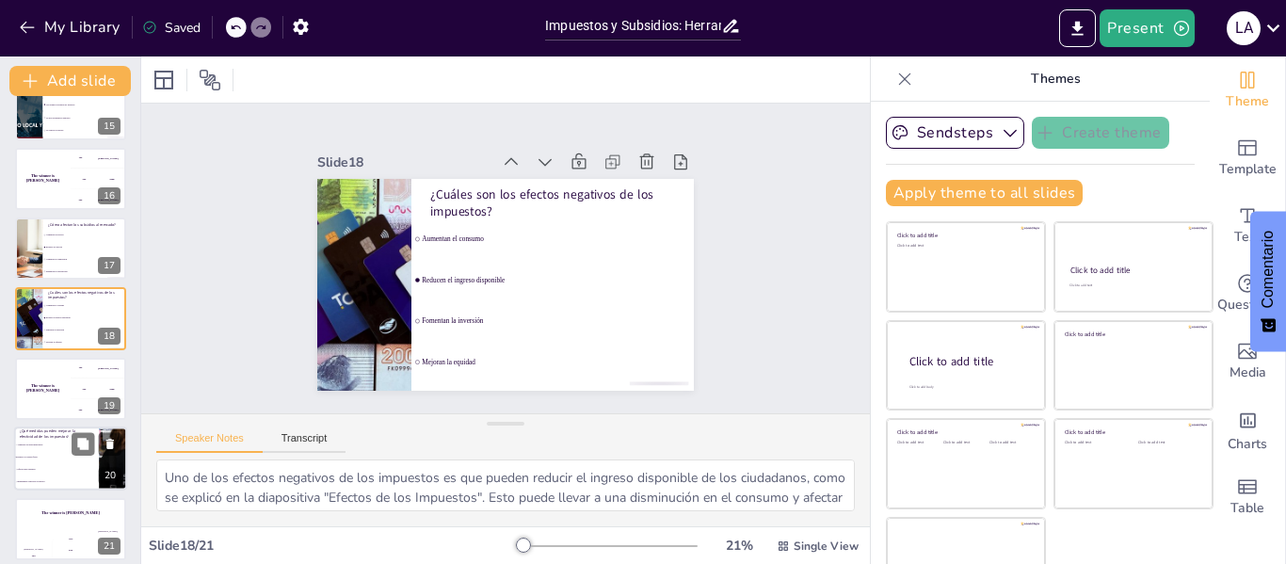
scroll to position [1025, 0]
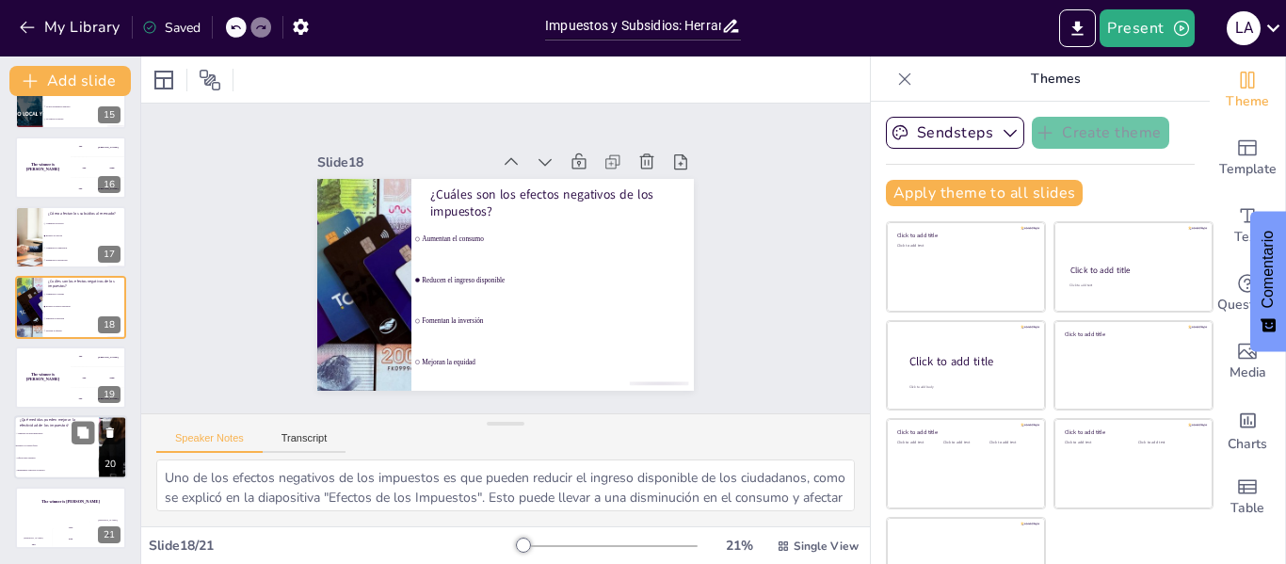
click at [55, 444] on li "Reducir la evasión fiscal" at bounding box center [56, 447] width 85 height 12
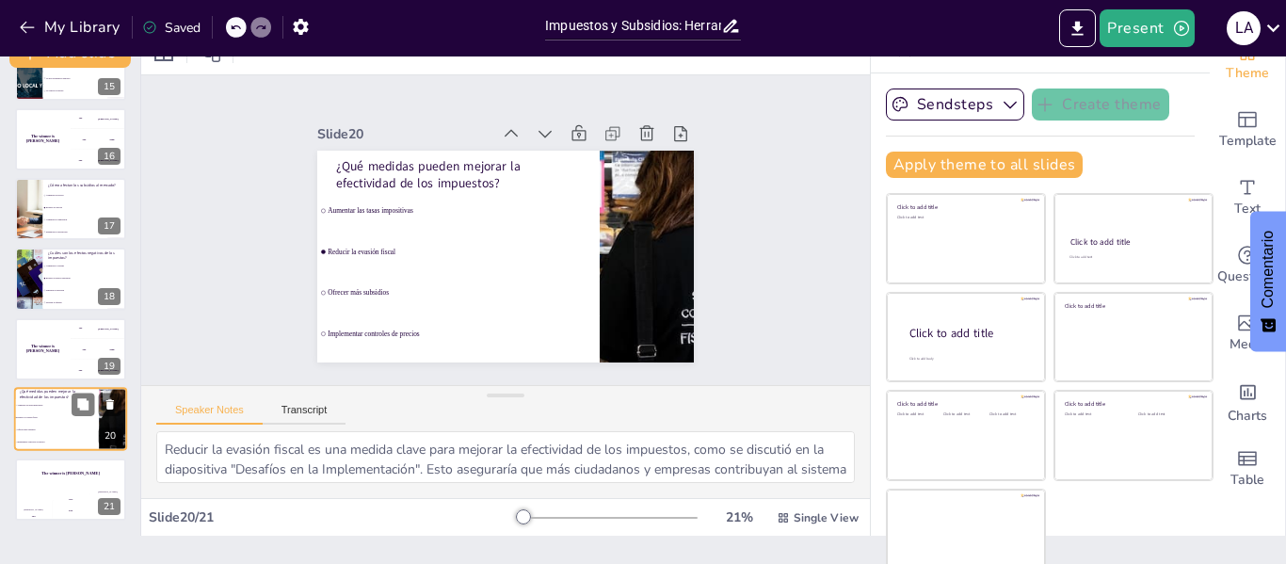
scroll to position [43, 0]
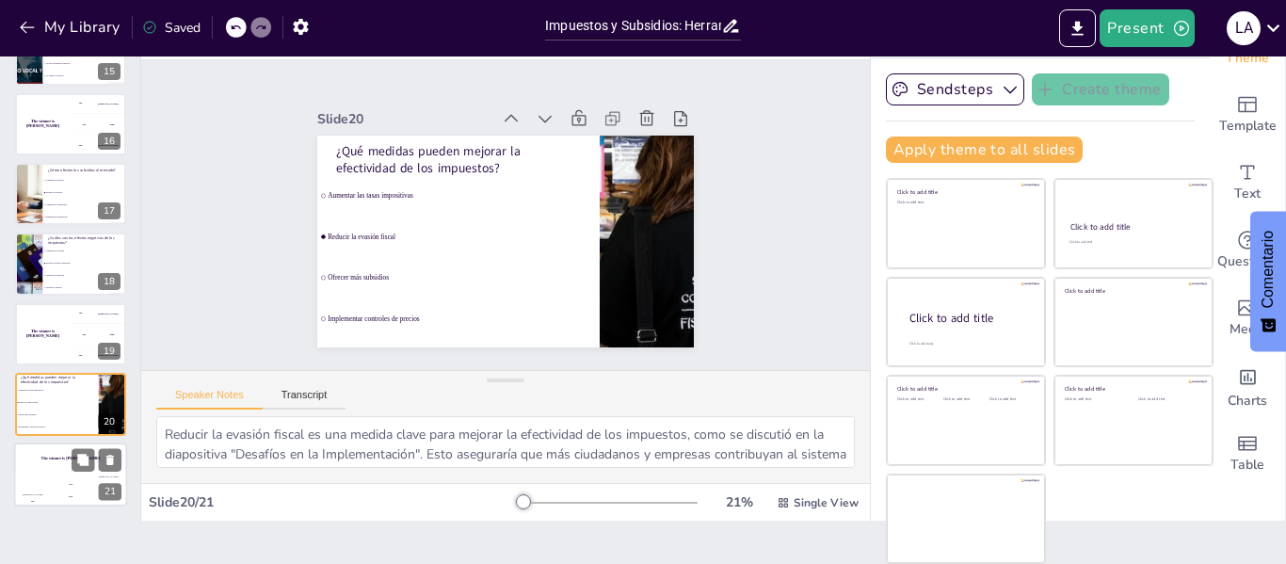
click at [41, 480] on div "Hasan 100" at bounding box center [33, 491] width 38 height 32
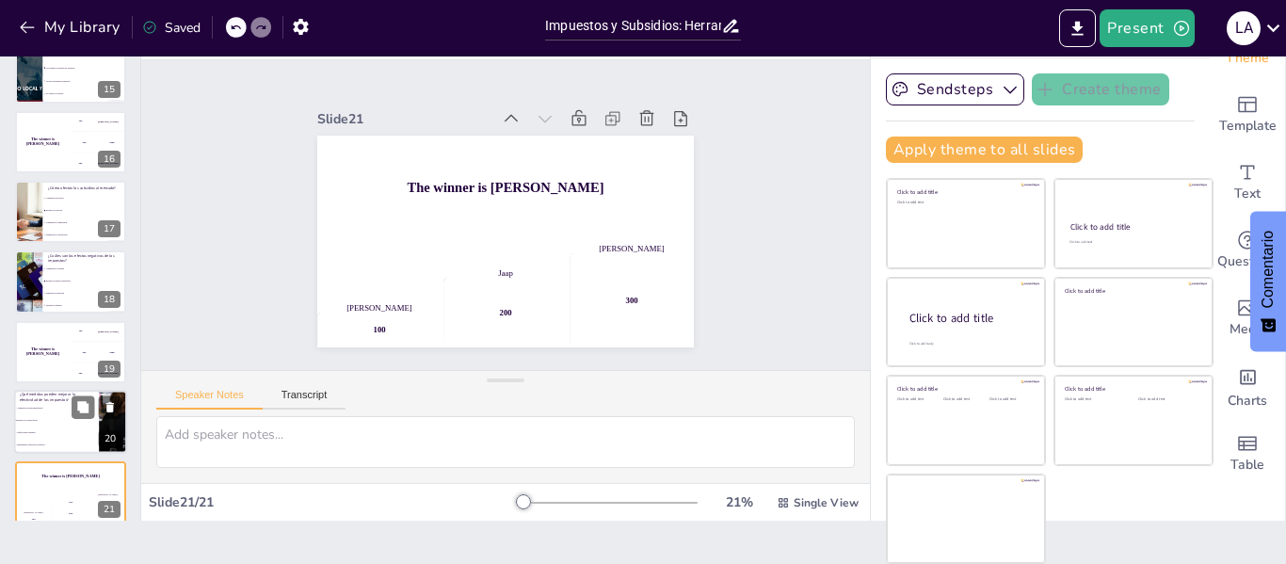
scroll to position [1025, 0]
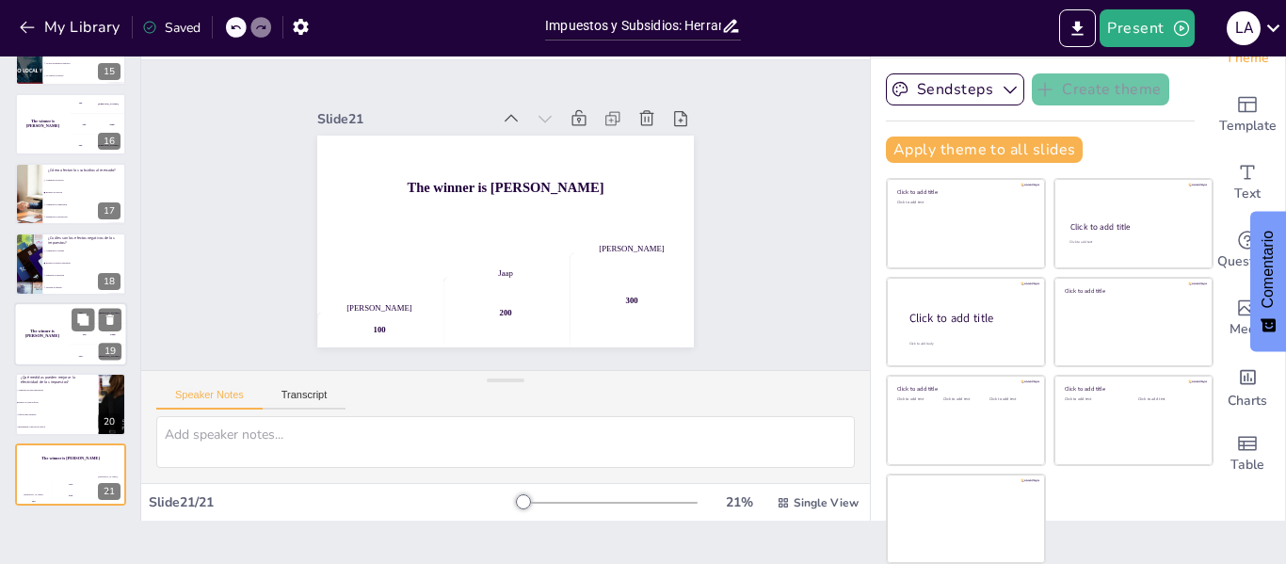
click at [51, 337] on div "The winner is [PERSON_NAME]" at bounding box center [42, 334] width 56 height 64
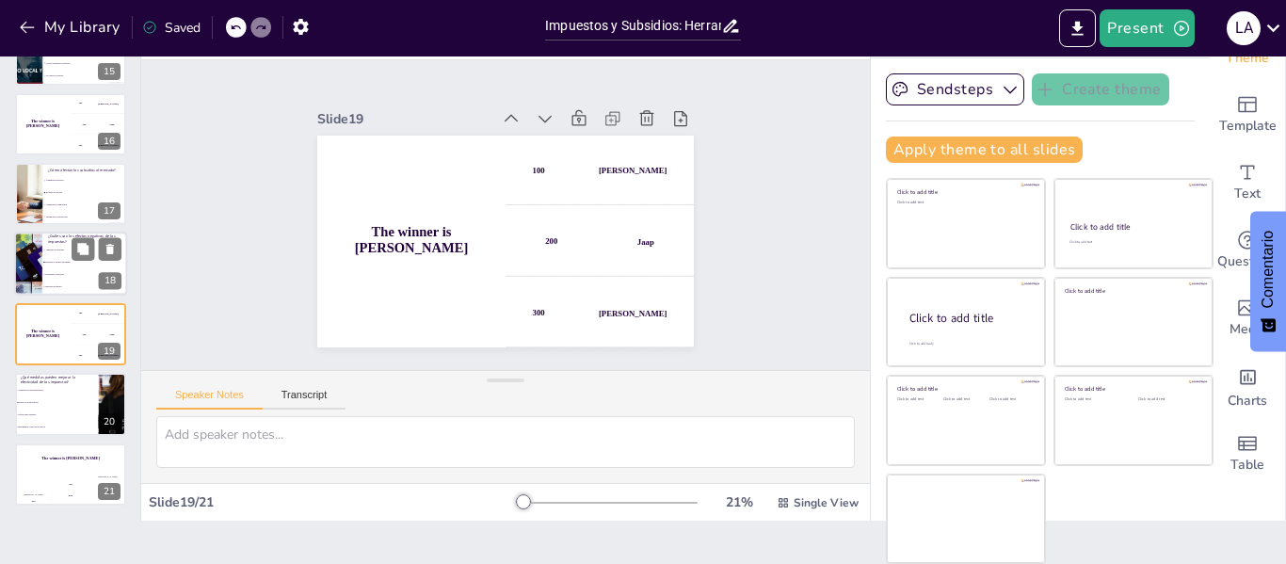
click at [58, 269] on li "Fomentan la inversión" at bounding box center [84, 275] width 85 height 12
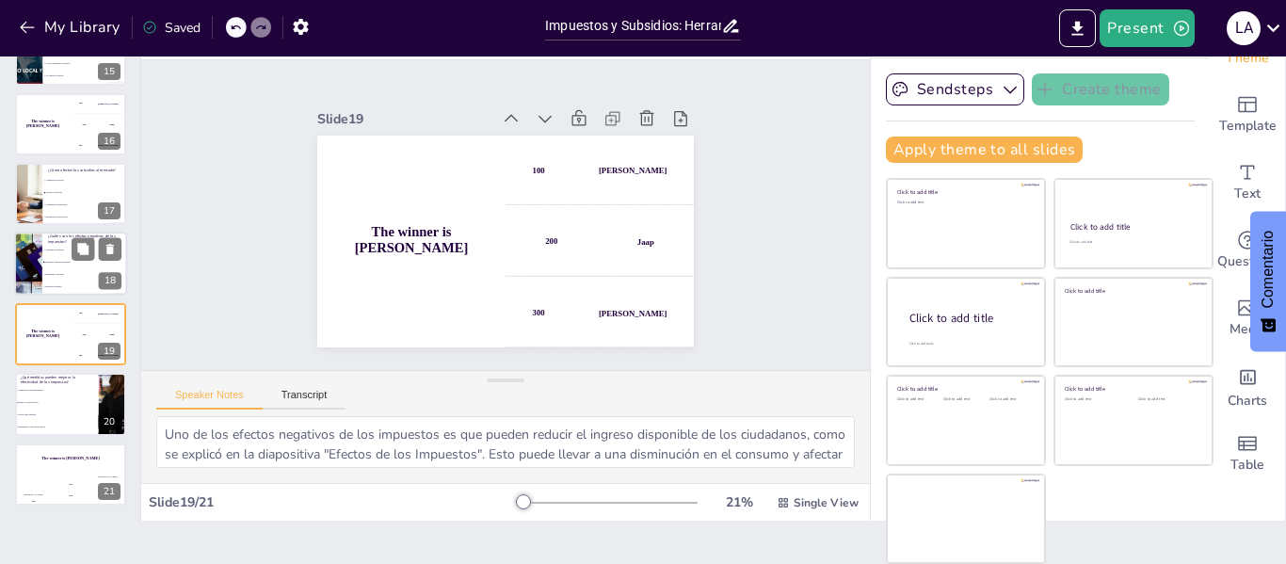
scroll to position [1003, 0]
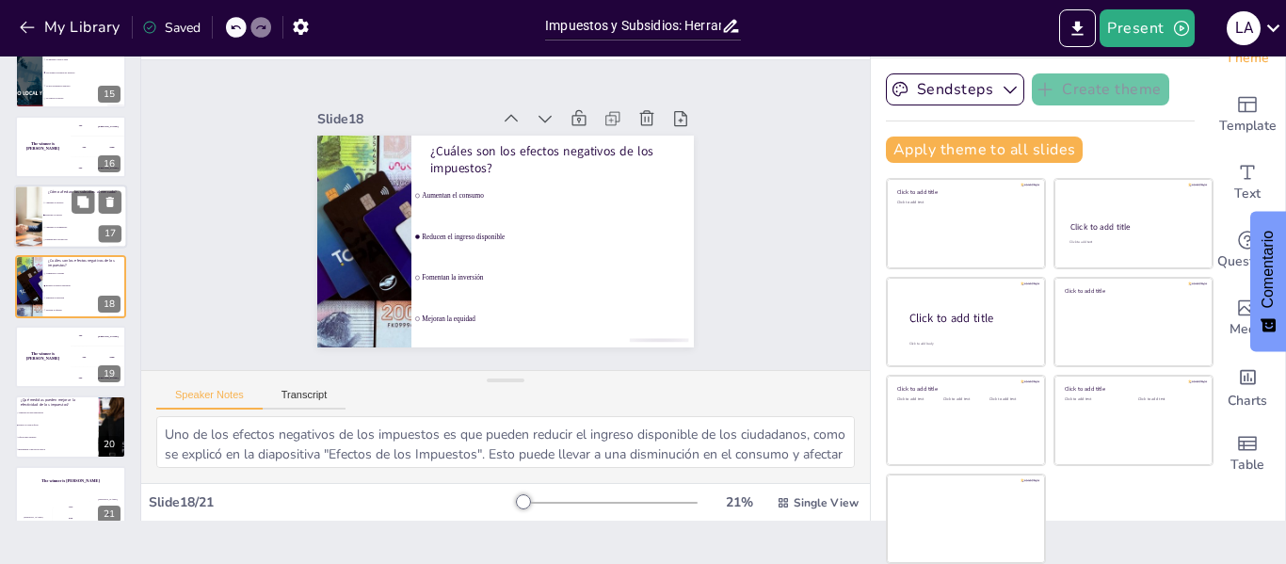
click at [64, 216] on span "Reducen los precios" at bounding box center [85, 215] width 81 height 3
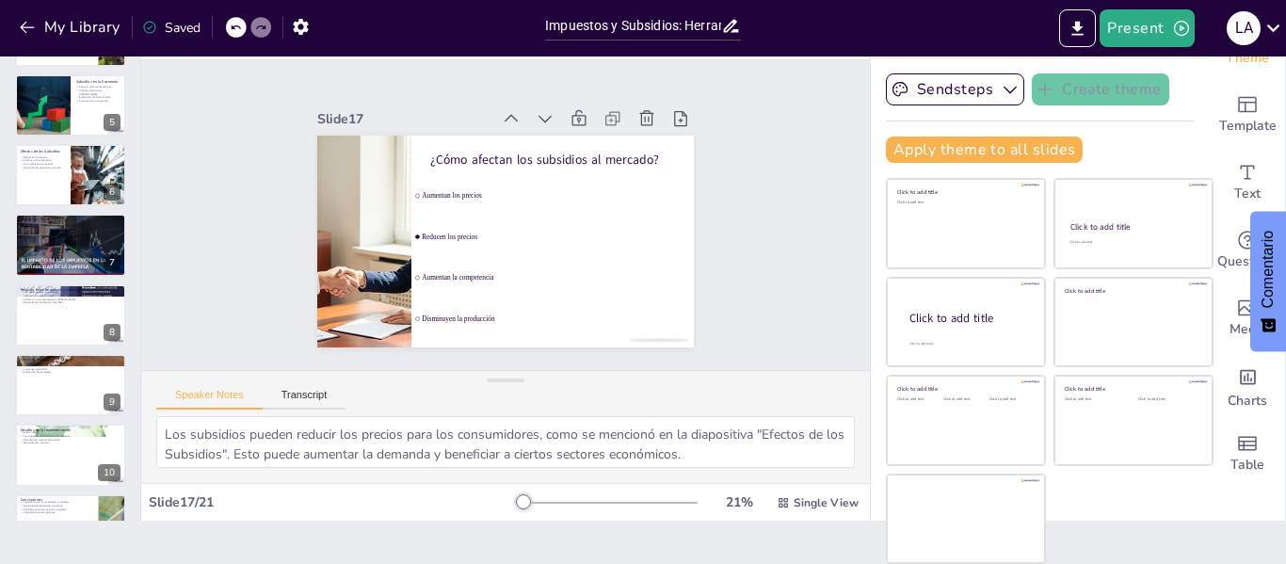
scroll to position [0, 0]
